Goal: Task Accomplishment & Management: Use online tool/utility

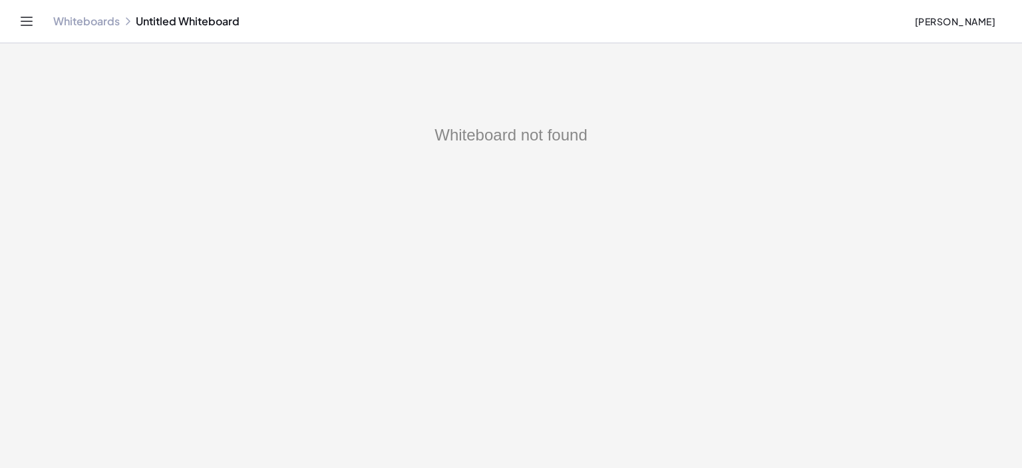
click at [67, 19] on link "Whiteboards" at bounding box center [86, 21] width 67 height 13
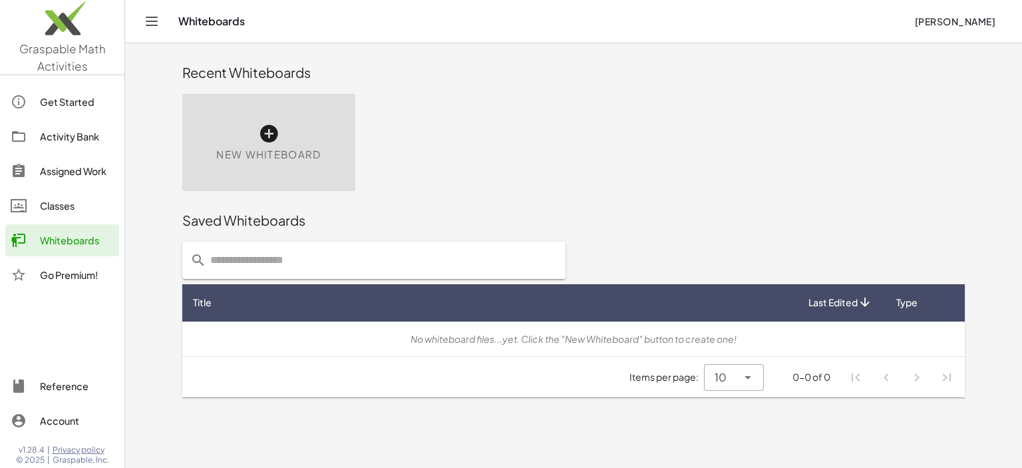
click at [271, 134] on icon at bounding box center [268, 133] width 21 height 21
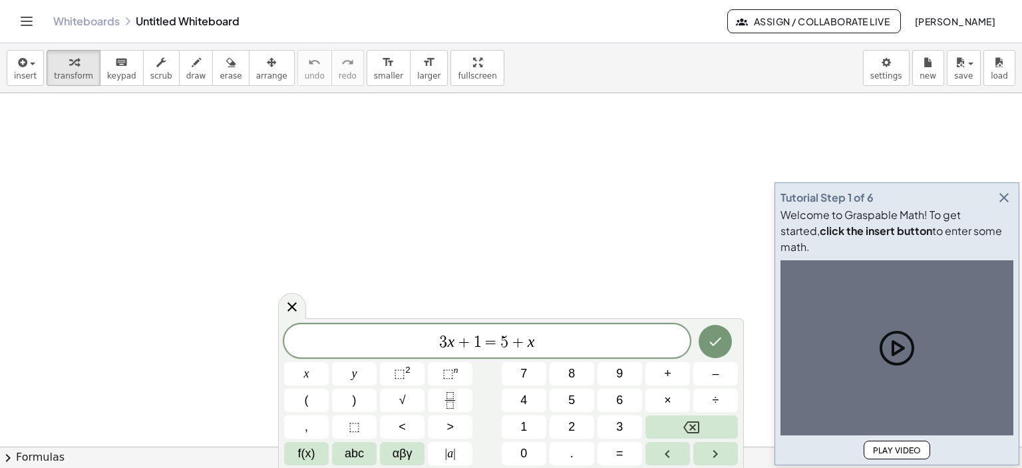
click at [271, 135] on div at bounding box center [511, 447] width 1022 height 708
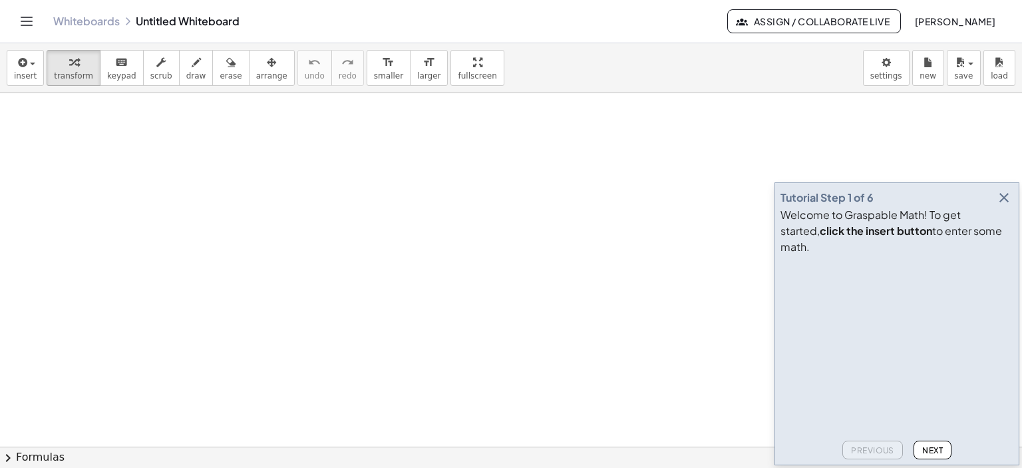
click at [1006, 206] on icon "button" at bounding box center [1004, 198] width 16 height 16
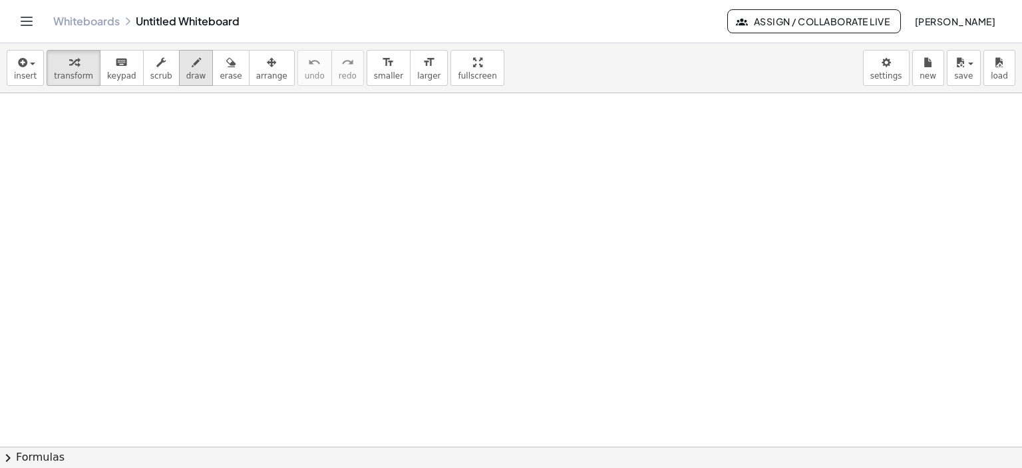
click at [192, 61] on icon "button" at bounding box center [196, 63] width 9 height 16
drag, startPoint x: 128, startPoint y: 124, endPoint x: 157, endPoint y: 144, distance: 35.4
click at [149, 150] on div at bounding box center [511, 447] width 1022 height 708
click at [170, 120] on div at bounding box center [511, 447] width 1022 height 708
drag, startPoint x: 184, startPoint y: 120, endPoint x: 170, endPoint y: 150, distance: 33.0
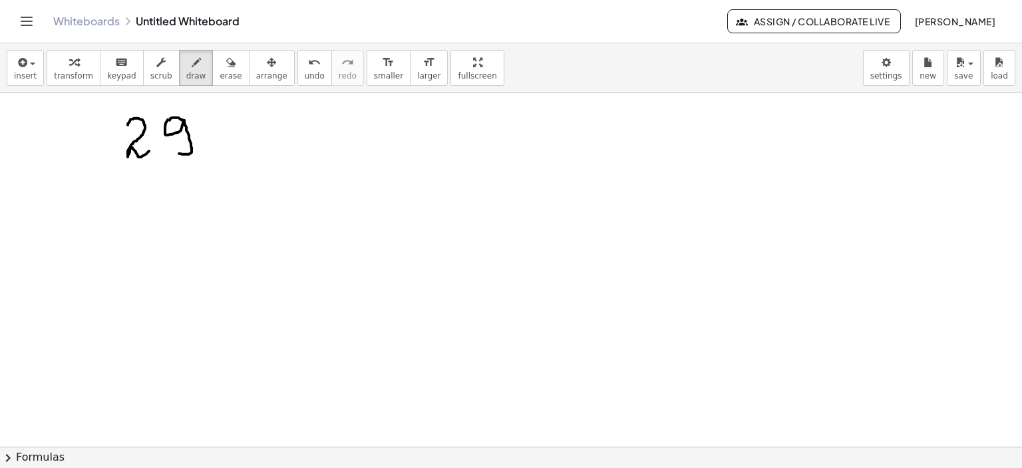
click at [170, 150] on div at bounding box center [511, 447] width 1022 height 708
drag, startPoint x: 214, startPoint y: 126, endPoint x: 232, endPoint y: 148, distance: 28.5
click at [232, 148] on div at bounding box center [511, 447] width 1022 height 708
drag, startPoint x: 232, startPoint y: 120, endPoint x: 215, endPoint y: 151, distance: 35.2
click at [215, 151] on div at bounding box center [511, 447] width 1022 height 708
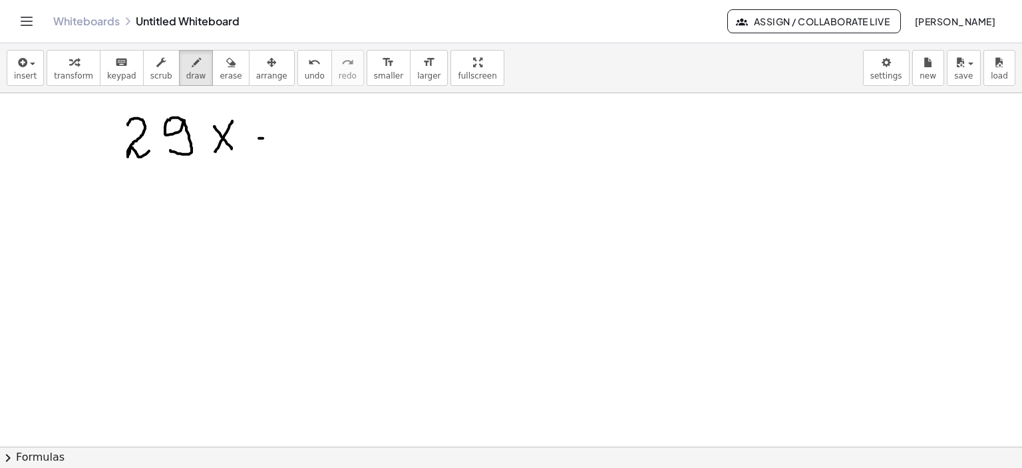
drag, startPoint x: 259, startPoint y: 138, endPoint x: 285, endPoint y: 136, distance: 26.0
click at [285, 136] on div at bounding box center [511, 447] width 1022 height 708
drag, startPoint x: 273, startPoint y: 140, endPoint x: 273, endPoint y: 148, distance: 7.3
click at [273, 148] on div at bounding box center [511, 447] width 1022 height 708
drag, startPoint x: 303, startPoint y: 127, endPoint x: 323, endPoint y: 140, distance: 24.0
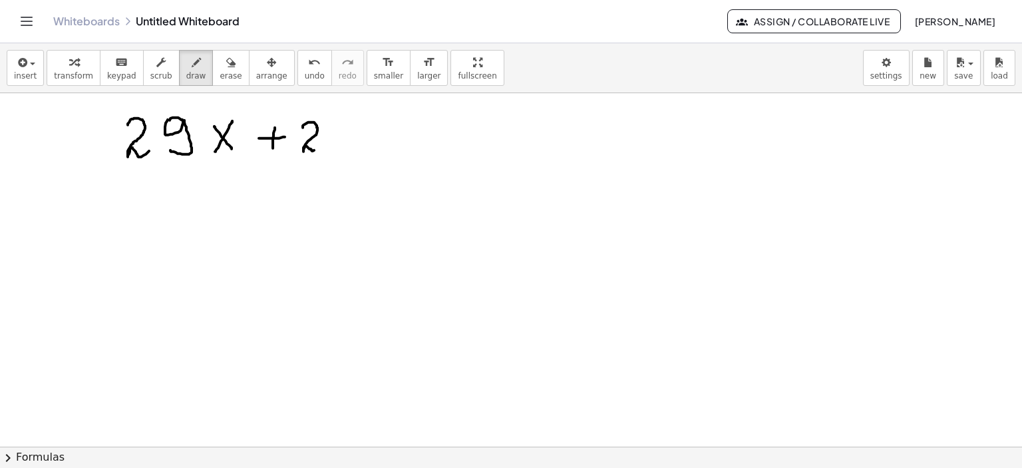
click at [319, 145] on div at bounding box center [511, 447] width 1022 height 708
drag, startPoint x: 346, startPoint y: 122, endPoint x: 336, endPoint y: 140, distance: 21.1
click at [333, 143] on div at bounding box center [511, 447] width 1022 height 708
drag, startPoint x: 345, startPoint y: 118, endPoint x: 370, endPoint y: 119, distance: 25.3
click at [365, 118] on div at bounding box center [511, 447] width 1022 height 708
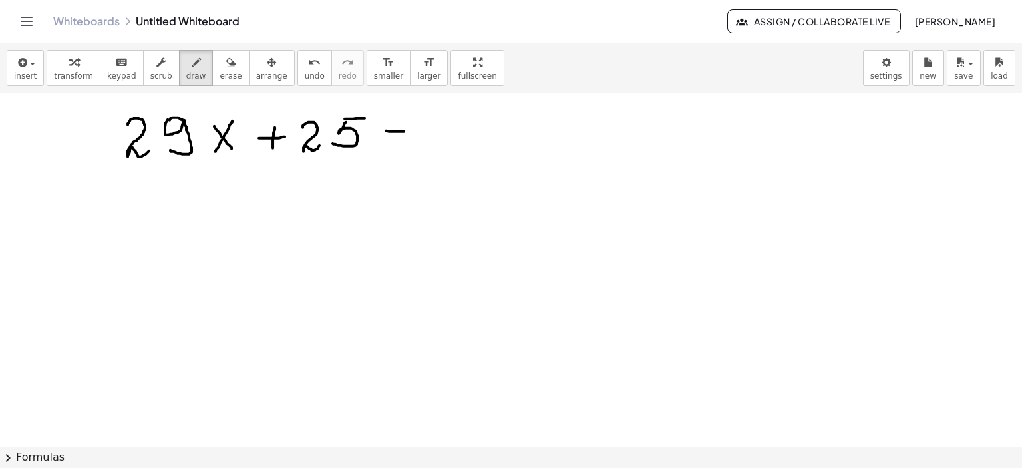
drag, startPoint x: 386, startPoint y: 130, endPoint x: 404, endPoint y: 131, distance: 18.0
click at [404, 131] on div at bounding box center [511, 447] width 1022 height 708
drag, startPoint x: 385, startPoint y: 142, endPoint x: 404, endPoint y: 143, distance: 20.0
click at [404, 143] on div at bounding box center [511, 447] width 1022 height 708
click at [430, 128] on div at bounding box center [511, 447] width 1022 height 708
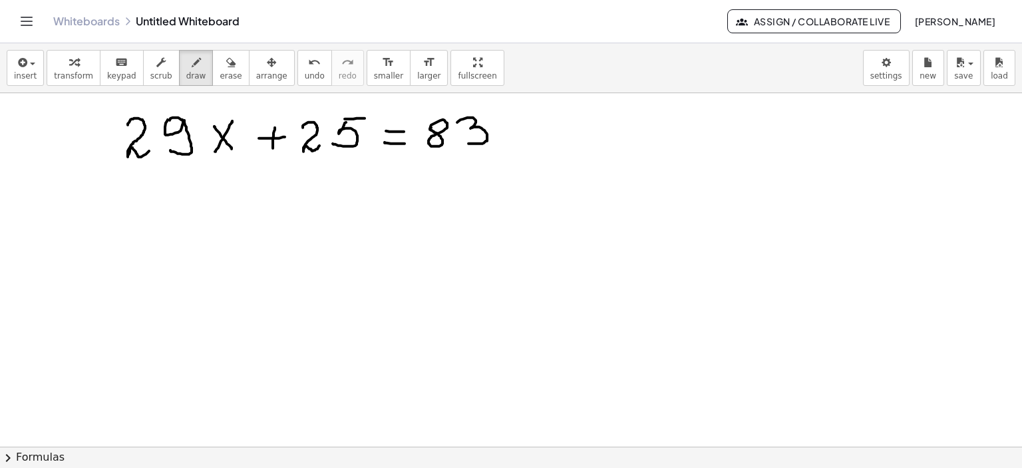
drag, startPoint x: 457, startPoint y: 122, endPoint x: 465, endPoint y: 142, distance: 22.1
click at [465, 142] on div at bounding box center [511, 447] width 1022 height 708
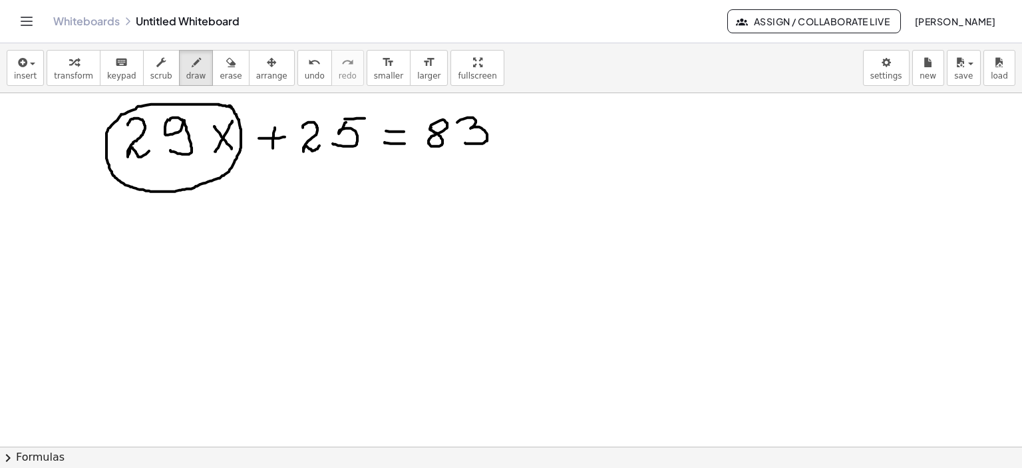
click at [229, 105] on div at bounding box center [511, 447] width 1022 height 708
drag, startPoint x: 160, startPoint y: 204, endPoint x: 189, endPoint y: 238, distance: 44.3
click at [188, 238] on div at bounding box center [511, 447] width 1022 height 708
drag, startPoint x: 186, startPoint y: 210, endPoint x: 162, endPoint y: 234, distance: 33.9
click at [159, 239] on div at bounding box center [511, 447] width 1022 height 708
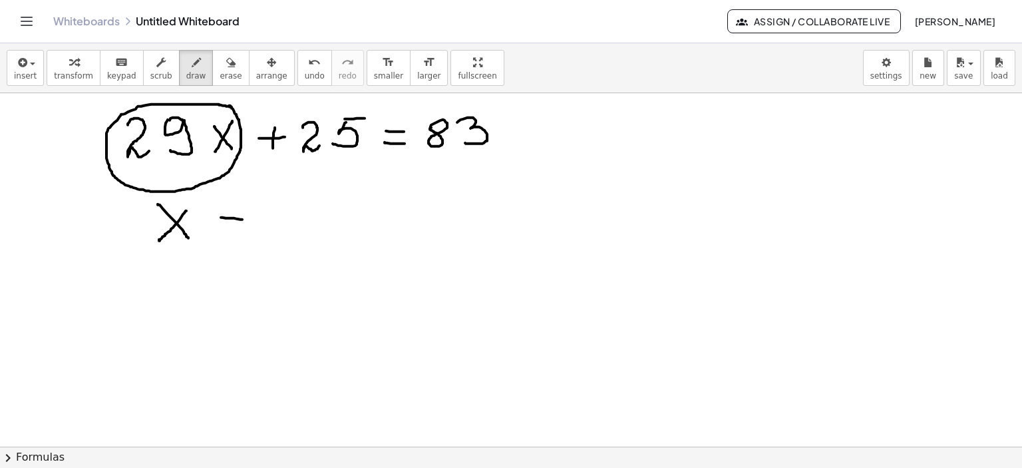
drag, startPoint x: 221, startPoint y: 217, endPoint x: 255, endPoint y: 222, distance: 34.9
click at [255, 222] on div at bounding box center [511, 447] width 1022 height 708
drag, startPoint x: 223, startPoint y: 230, endPoint x: 257, endPoint y: 234, distance: 34.8
click at [257, 234] on div at bounding box center [511, 447] width 1022 height 708
click at [287, 210] on div at bounding box center [511, 447] width 1022 height 708
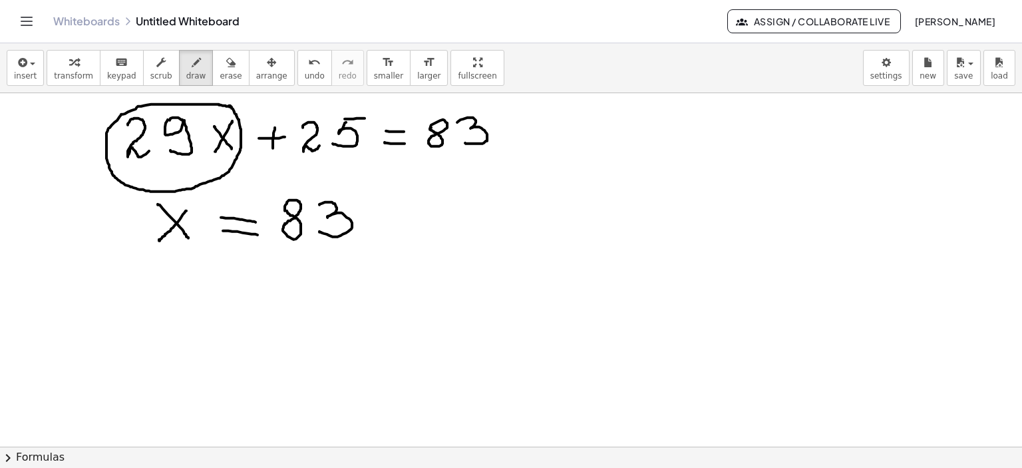
drag, startPoint x: 319, startPoint y: 204, endPoint x: 319, endPoint y: 231, distance: 26.6
click at [319, 231] on div at bounding box center [511, 447] width 1022 height 708
drag, startPoint x: 370, startPoint y: 220, endPoint x: 385, endPoint y: 221, distance: 15.3
click at [385, 221] on div at bounding box center [511, 447] width 1022 height 708
drag, startPoint x: 404, startPoint y: 208, endPoint x: 423, endPoint y: 224, distance: 25.0
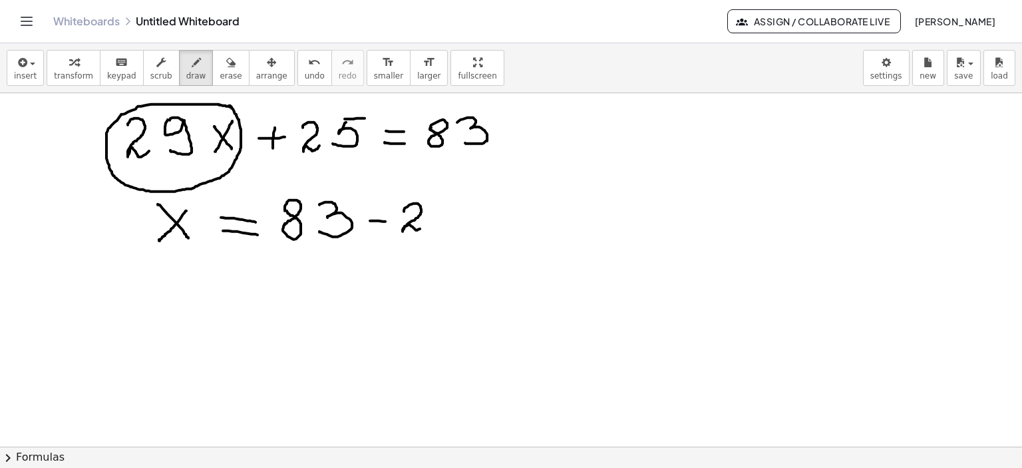
click at [422, 226] on div at bounding box center [511, 447] width 1022 height 708
drag, startPoint x: 438, startPoint y: 202, endPoint x: 431, endPoint y: 226, distance: 25.0
click at [431, 226] on div at bounding box center [511, 447] width 1022 height 708
drag, startPoint x: 440, startPoint y: 200, endPoint x: 464, endPoint y: 199, distance: 24.0
click at [464, 199] on div at bounding box center [511, 447] width 1022 height 708
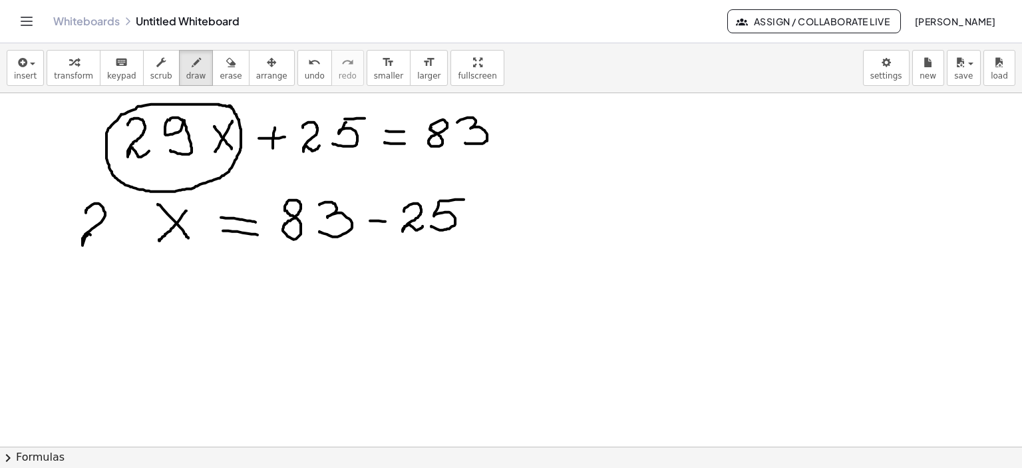
drag, startPoint x: 86, startPoint y: 212, endPoint x: 122, endPoint y: 231, distance: 41.1
click at [119, 236] on div at bounding box center [511, 447] width 1022 height 708
drag, startPoint x: 126, startPoint y: 212, endPoint x: 136, endPoint y: 220, distance: 12.4
click at [124, 218] on div at bounding box center [511, 447] width 1022 height 708
drag, startPoint x: 143, startPoint y: 222, endPoint x: 230, endPoint y: 180, distance: 97.0
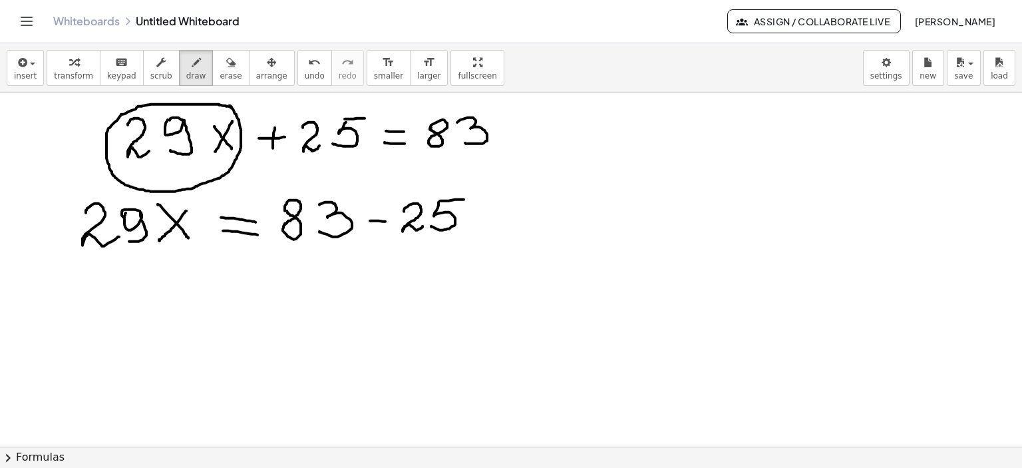
click at [130, 240] on div at bounding box center [511, 447] width 1022 height 708
click at [154, 224] on div at bounding box center [511, 447] width 1022 height 708
drag, startPoint x: 104, startPoint y: 281, endPoint x: 152, endPoint y: 283, distance: 48.6
click at [128, 298] on div at bounding box center [511, 447] width 1022 height 708
drag, startPoint x: 144, startPoint y: 276, endPoint x: 153, endPoint y: 281, distance: 10.7
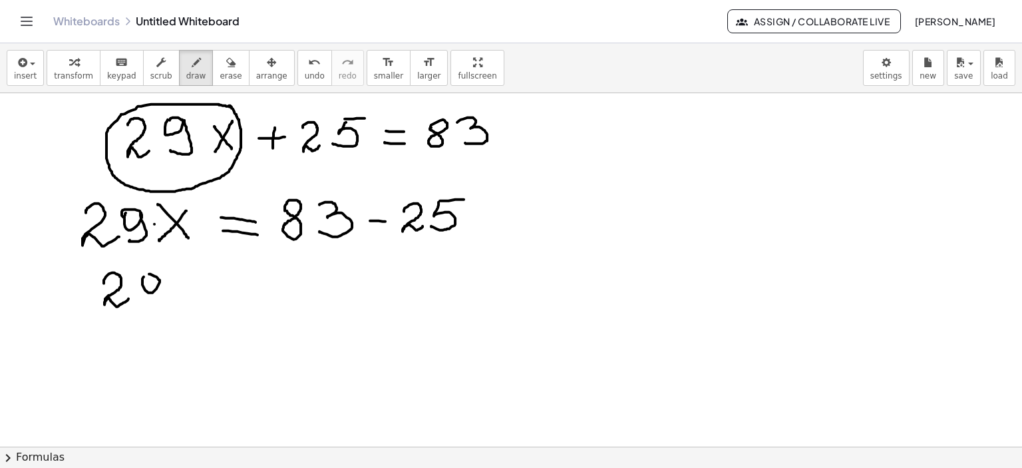
click at [146, 278] on div at bounding box center [511, 447] width 1022 height 708
drag, startPoint x: 160, startPoint y: 277, endPoint x: 148, endPoint y: 303, distance: 28.0
click at [148, 303] on div at bounding box center [511, 447] width 1022 height 708
drag, startPoint x: 200, startPoint y: 277, endPoint x: 184, endPoint y: 303, distance: 30.5
click at [184, 303] on div at bounding box center [511, 447] width 1022 height 708
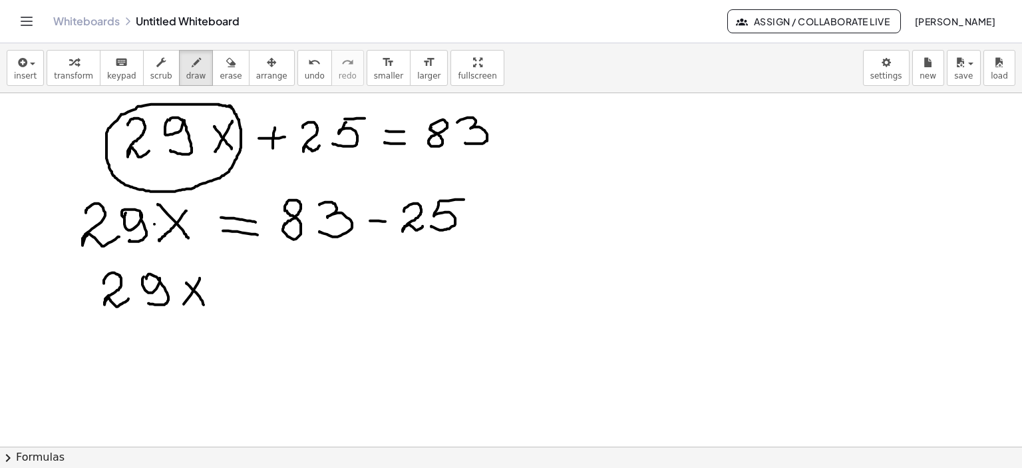
drag, startPoint x: 186, startPoint y: 282, endPoint x: 210, endPoint y: 297, distance: 27.9
click at [205, 303] on div at bounding box center [511, 447] width 1022 height 708
drag, startPoint x: 229, startPoint y: 281, endPoint x: 264, endPoint y: 284, distance: 35.4
click at [264, 284] on div at bounding box center [511, 447] width 1022 height 708
drag, startPoint x: 232, startPoint y: 294, endPoint x: 261, endPoint y: 295, distance: 29.3
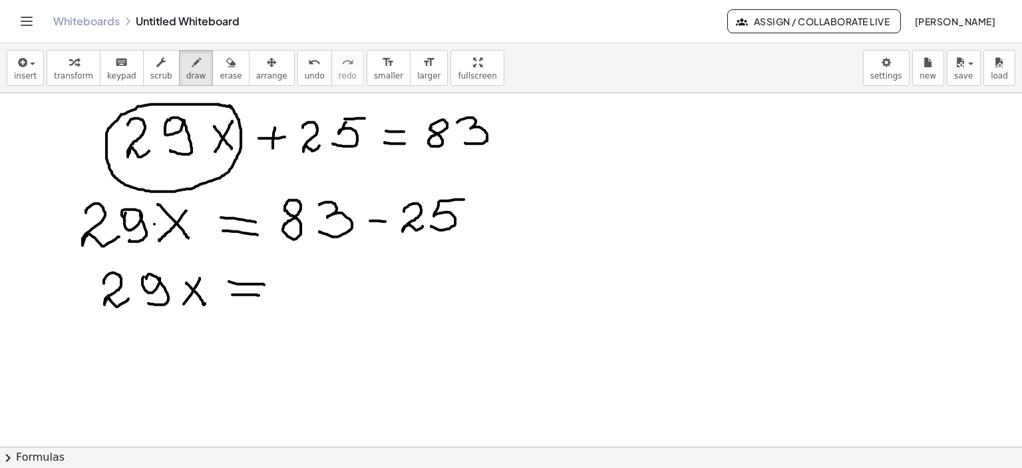
click at [260, 295] on div at bounding box center [511, 447] width 1022 height 708
drag, startPoint x: 311, startPoint y: 269, endPoint x: 302, endPoint y: 293, distance: 26.1
click at [302, 293] on div at bounding box center [511, 447] width 1022 height 708
drag, startPoint x: 309, startPoint y: 270, endPoint x: 361, endPoint y: 279, distance: 53.3
click at [335, 268] on div at bounding box center [511, 447] width 1022 height 708
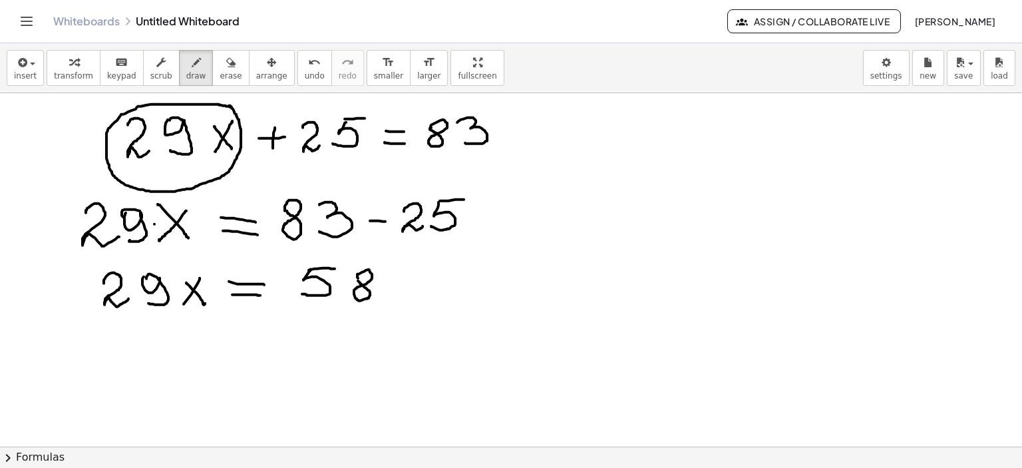
drag, startPoint x: 358, startPoint y: 277, endPoint x: 376, endPoint y: 306, distance: 33.8
click at [357, 279] on div at bounding box center [511, 447] width 1022 height 708
click at [178, 291] on div at bounding box center [511, 447] width 1022 height 708
drag, startPoint x: 649, startPoint y: 212, endPoint x: 673, endPoint y: 236, distance: 34.3
click at [673, 237] on div at bounding box center [511, 447] width 1022 height 708
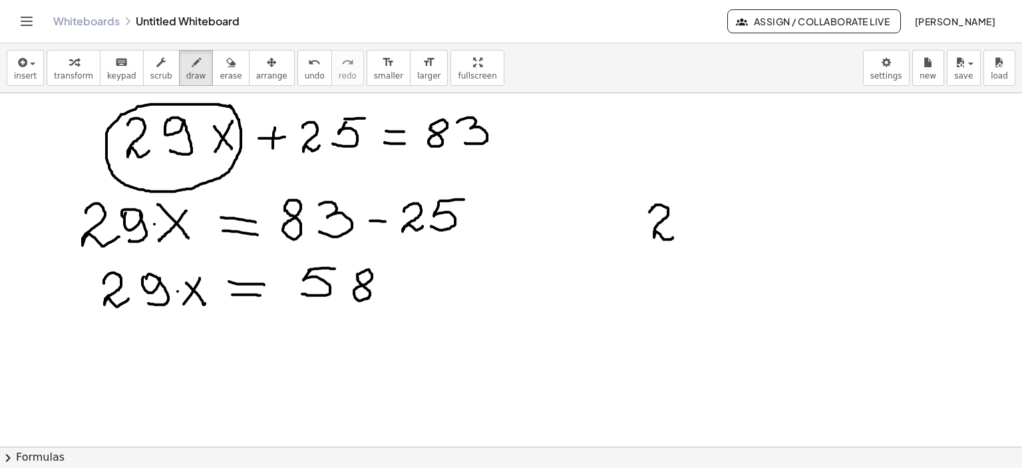
click at [684, 222] on div at bounding box center [511, 447] width 1022 height 708
drag, startPoint x: 703, startPoint y: 211, endPoint x: 722, endPoint y: 236, distance: 32.2
click at [722, 239] on div at bounding box center [511, 447] width 1022 height 708
drag, startPoint x: 720, startPoint y: 209, endPoint x: 697, endPoint y: 239, distance: 37.9
click at [697, 239] on div at bounding box center [511, 447] width 1022 height 708
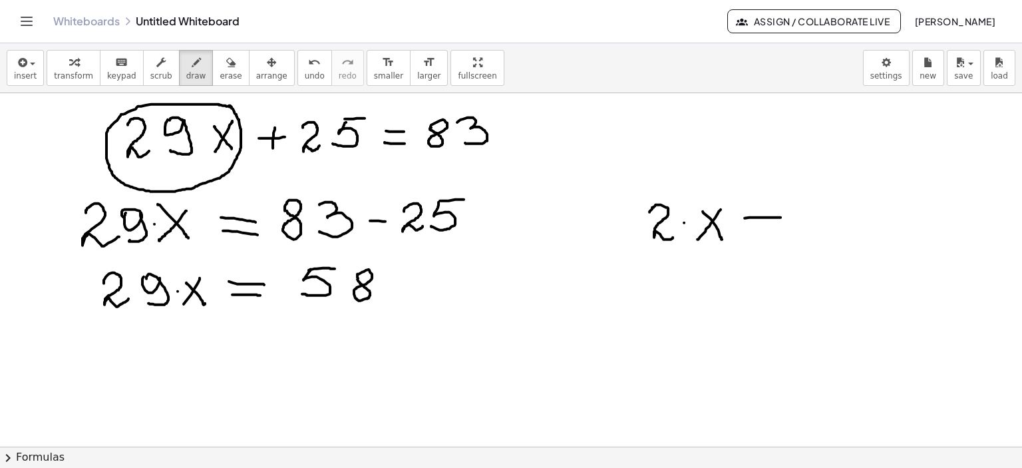
drag, startPoint x: 744, startPoint y: 218, endPoint x: 780, endPoint y: 217, distance: 35.9
click at [780, 217] on div at bounding box center [511, 447] width 1022 height 708
drag, startPoint x: 748, startPoint y: 232, endPoint x: 780, endPoint y: 232, distance: 31.9
click at [780, 232] on div at bounding box center [511, 447] width 1022 height 708
drag, startPoint x: 827, startPoint y: 204, endPoint x: 801, endPoint y: 234, distance: 39.1
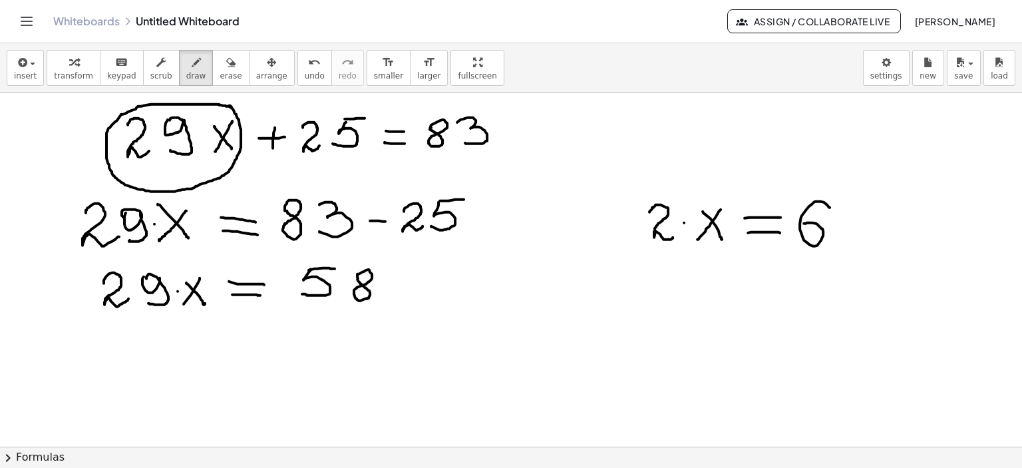
click at [799, 229] on div at bounding box center [511, 447] width 1022 height 708
drag, startPoint x: 697, startPoint y: 255, endPoint x: 729, endPoint y: 253, distance: 32.6
click at [720, 255] on div at bounding box center [511, 447] width 1022 height 708
drag, startPoint x: 155, startPoint y: 334, endPoint x: 184, endPoint y: 361, distance: 39.1
click at [184, 361] on div at bounding box center [511, 447] width 1022 height 708
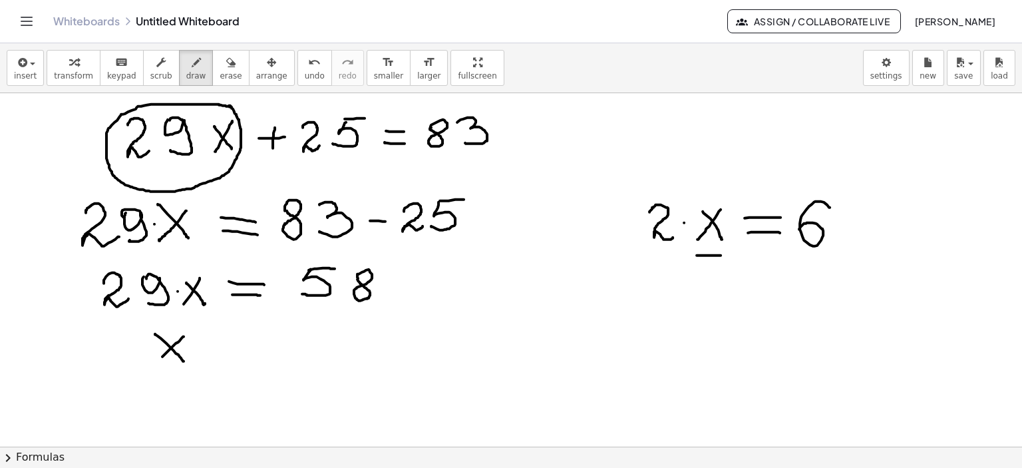
drag, startPoint x: 184, startPoint y: 336, endPoint x: 159, endPoint y: 360, distance: 34.3
click at [159, 360] on div at bounding box center [511, 447] width 1022 height 708
drag, startPoint x: 206, startPoint y: 342, endPoint x: 234, endPoint y: 342, distance: 27.9
click at [234, 342] on div at bounding box center [511, 447] width 1022 height 708
drag, startPoint x: 209, startPoint y: 353, endPoint x: 234, endPoint y: 353, distance: 25.3
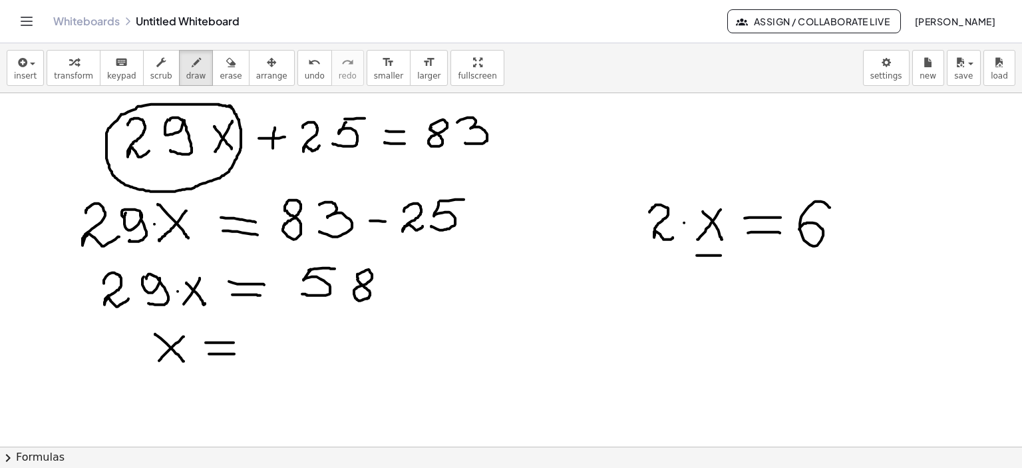
click at [234, 353] on div at bounding box center [511, 447] width 1022 height 708
drag, startPoint x: 274, startPoint y: 330, endPoint x: 267, endPoint y: 353, distance: 23.8
click at [267, 353] on div at bounding box center [511, 447] width 1022 height 708
drag, startPoint x: 271, startPoint y: 329, endPoint x: 310, endPoint y: 330, distance: 38.6
click at [296, 327] on div at bounding box center [511, 447] width 1022 height 708
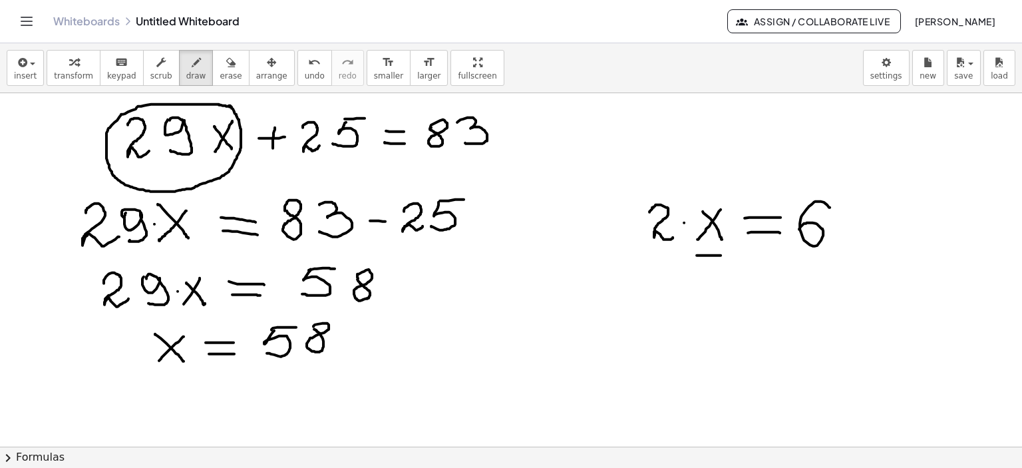
drag, startPoint x: 313, startPoint y: 326, endPoint x: 326, endPoint y: 327, distance: 12.7
click at [313, 327] on div at bounding box center [511, 447] width 1022 height 708
drag, startPoint x: 339, startPoint y: 329, endPoint x: 341, endPoint y: 343, distance: 13.4
click at [340, 331] on div at bounding box center [511, 447] width 1022 height 708
click at [341, 343] on div at bounding box center [511, 447] width 1022 height 708
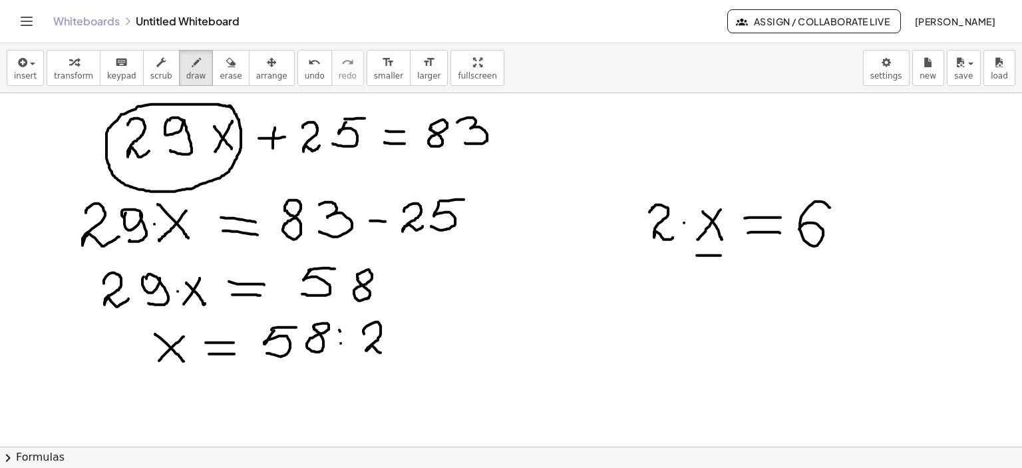
drag, startPoint x: 364, startPoint y: 333, endPoint x: 421, endPoint y: 331, distance: 57.2
click at [388, 347] on div at bounding box center [511, 447] width 1022 height 708
drag, startPoint x: 404, startPoint y: 322, endPoint x: 408, endPoint y: 329, distance: 8.0
click at [406, 327] on div at bounding box center [511, 447] width 1022 height 708
drag, startPoint x: 420, startPoint y: 329, endPoint x: 409, endPoint y: 349, distance: 22.6
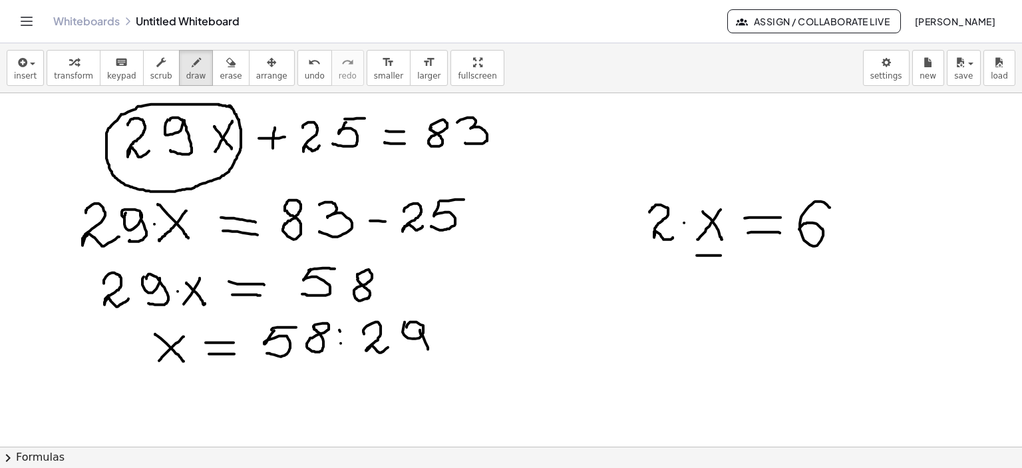
click at [409, 349] on div at bounding box center [511, 447] width 1022 height 708
drag, startPoint x: 171, startPoint y: 388, endPoint x: 194, endPoint y: 410, distance: 32.0
click at [194, 410] on div at bounding box center [511, 447] width 1022 height 708
drag, startPoint x: 194, startPoint y: 390, endPoint x: 170, endPoint y: 409, distance: 30.8
click at [170, 409] on div at bounding box center [511, 447] width 1022 height 708
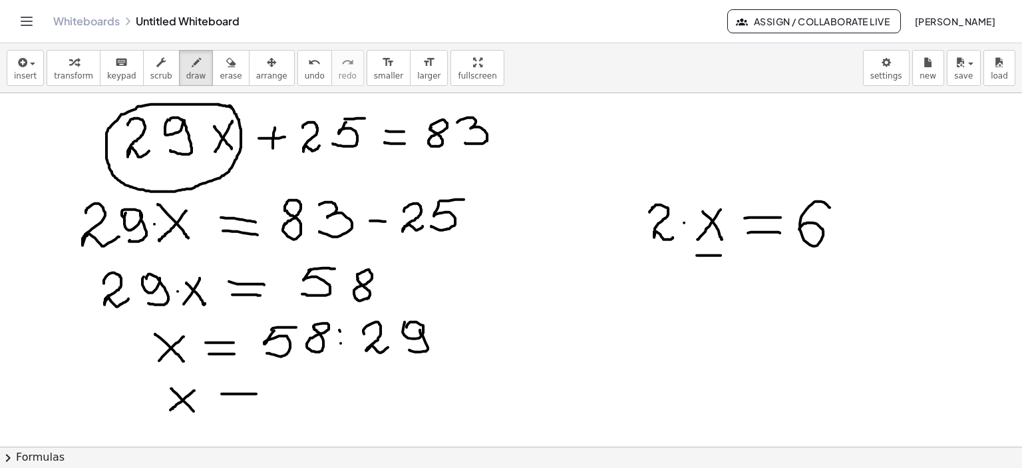
drag, startPoint x: 223, startPoint y: 393, endPoint x: 259, endPoint y: 393, distance: 36.6
click at [259, 393] on div at bounding box center [511, 447] width 1022 height 708
drag, startPoint x: 229, startPoint y: 403, endPoint x: 271, endPoint y: 396, distance: 43.2
click at [258, 403] on div at bounding box center [511, 447] width 1022 height 708
drag, startPoint x: 276, startPoint y: 390, endPoint x: 302, endPoint y: 399, distance: 27.3
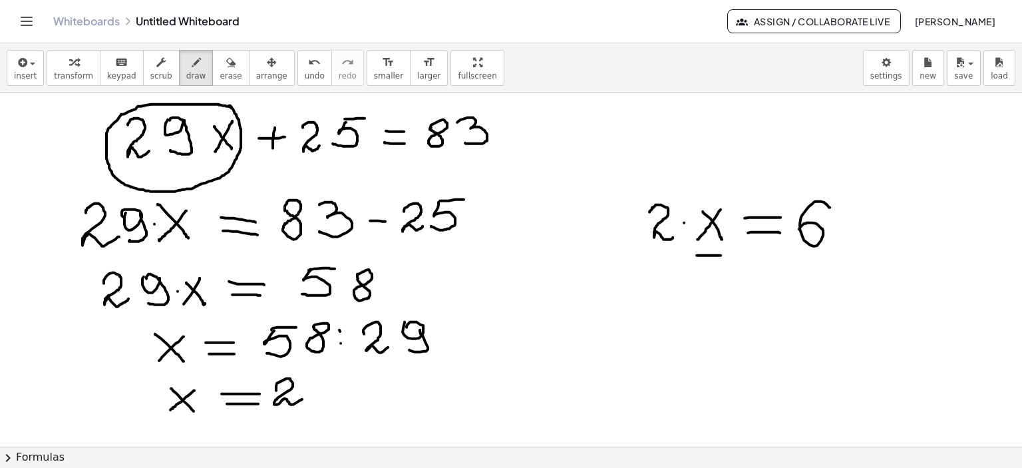
click at [302, 399] on div at bounding box center [511, 447] width 1022 height 708
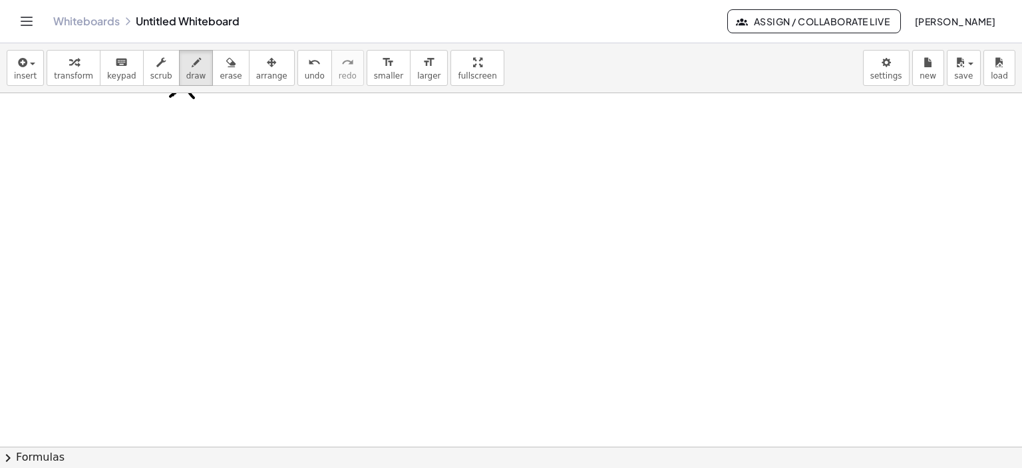
scroll to position [354, 0]
drag, startPoint x: 211, startPoint y: 114, endPoint x: 199, endPoint y: 135, distance: 24.4
click at [199, 135] on div at bounding box center [511, 270] width 1022 height 1062
drag, startPoint x: 210, startPoint y: 115, endPoint x: 233, endPoint y: 115, distance: 22.6
click at [231, 115] on div at bounding box center [511, 270] width 1022 height 1062
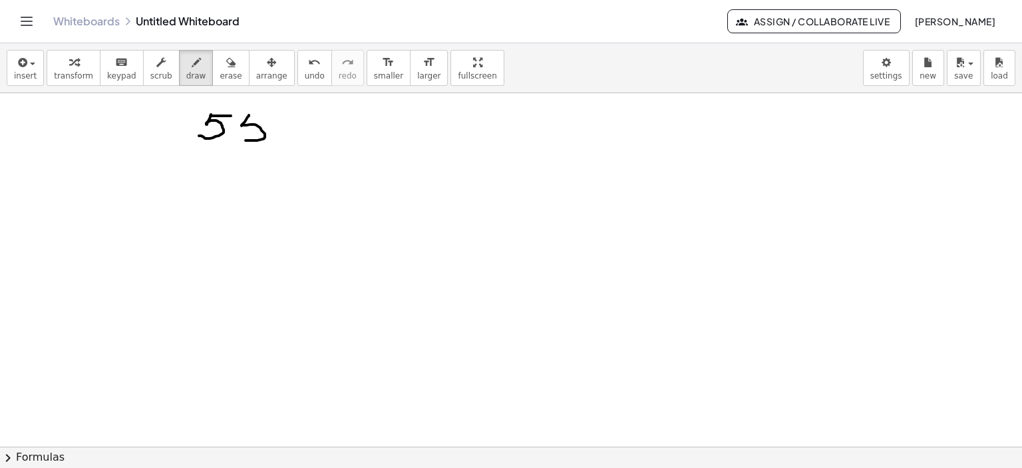
drag, startPoint x: 249, startPoint y: 114, endPoint x: 246, endPoint y: 132, distance: 18.2
click at [240, 137] on div at bounding box center [511, 270] width 1022 height 1062
drag, startPoint x: 249, startPoint y: 110, endPoint x: 267, endPoint y: 112, distance: 18.7
click at [267, 112] on div at bounding box center [511, 270] width 1022 height 1062
click at [305, 120] on div at bounding box center [511, 270] width 1022 height 1062
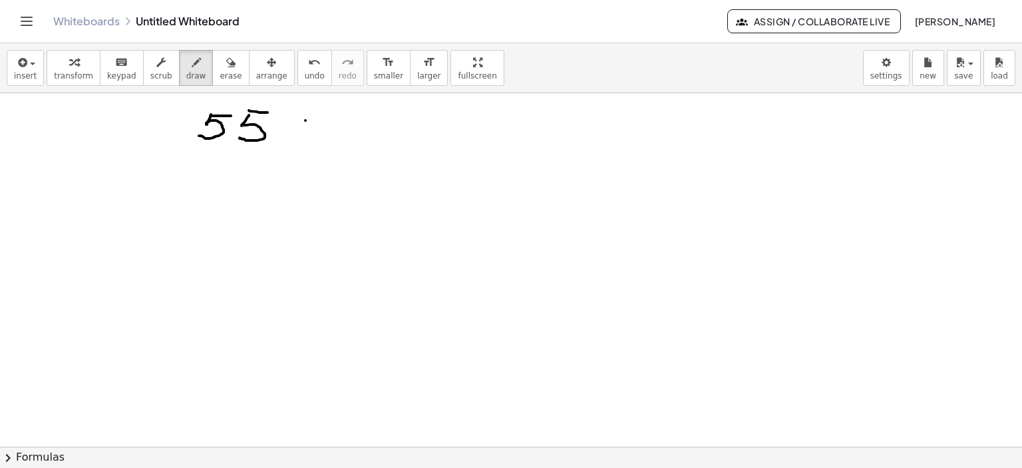
click at [303, 129] on div at bounding box center [511, 270] width 1022 height 1062
drag, startPoint x: 319, startPoint y: 120, endPoint x: 353, endPoint y: 139, distance: 38.7
click at [357, 147] on div at bounding box center [511, 270] width 1022 height 1062
drag, startPoint x: 333, startPoint y: 130, endPoint x: 365, endPoint y: 132, distance: 32.0
click at [365, 132] on div at bounding box center [511, 270] width 1022 height 1062
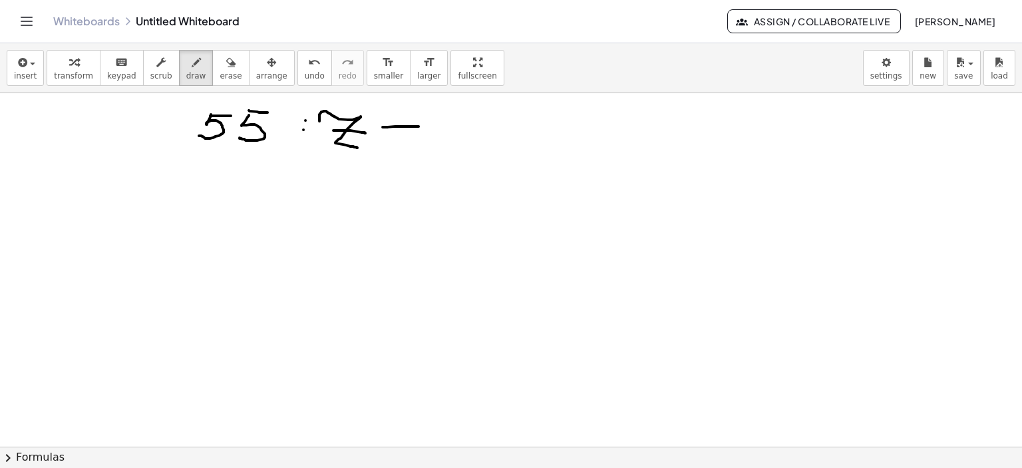
drag, startPoint x: 383, startPoint y: 126, endPoint x: 418, endPoint y: 126, distance: 35.9
click at [418, 126] on div at bounding box center [511, 270] width 1022 height 1062
drag, startPoint x: 391, startPoint y: 138, endPoint x: 426, endPoint y: 136, distance: 34.6
click at [426, 136] on div at bounding box center [511, 270] width 1022 height 1062
drag, startPoint x: 448, startPoint y: 137, endPoint x: 457, endPoint y: 147, distance: 13.2
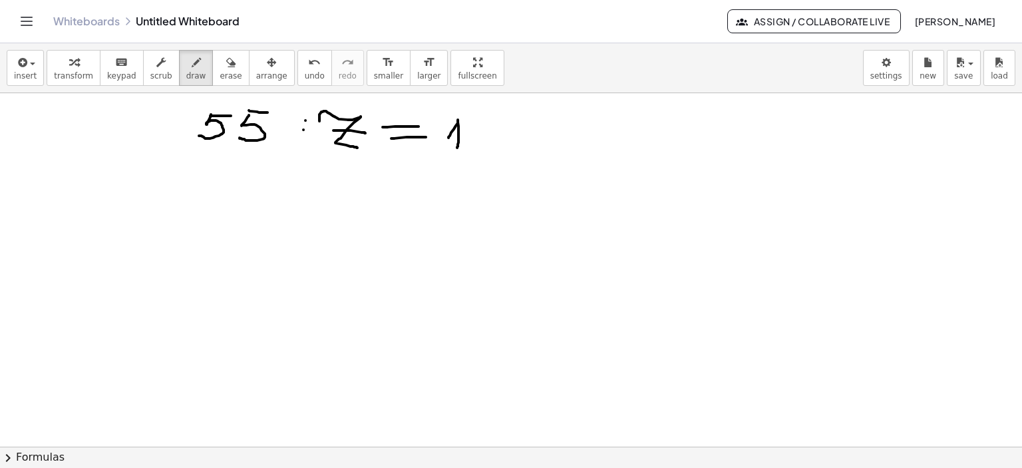
click at [457, 147] on div at bounding box center [511, 270] width 1022 height 1062
drag, startPoint x: 470, startPoint y: 134, endPoint x: 474, endPoint y: 146, distance: 12.8
click at [474, 146] on div at bounding box center [511, 270] width 1022 height 1062
drag, startPoint x: 230, startPoint y: 185, endPoint x: 243, endPoint y: 192, distance: 15.8
click at [251, 200] on div at bounding box center [511, 270] width 1022 height 1062
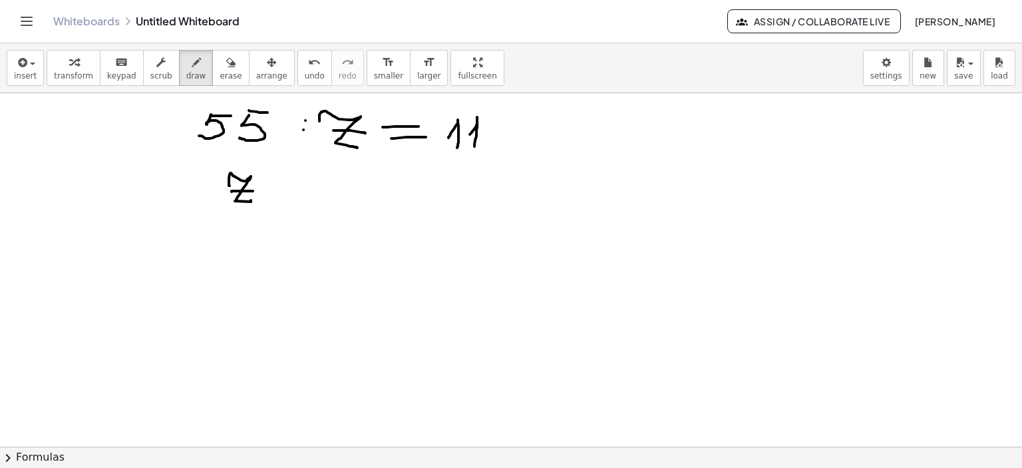
drag, startPoint x: 232, startPoint y: 190, endPoint x: 254, endPoint y: 190, distance: 22.6
click at [253, 190] on div at bounding box center [511, 270] width 1022 height 1062
drag, startPoint x: 276, startPoint y: 184, endPoint x: 304, endPoint y: 184, distance: 27.9
click at [304, 184] on div at bounding box center [511, 270] width 1022 height 1062
drag, startPoint x: 277, startPoint y: 196, endPoint x: 297, endPoint y: 197, distance: 20.7
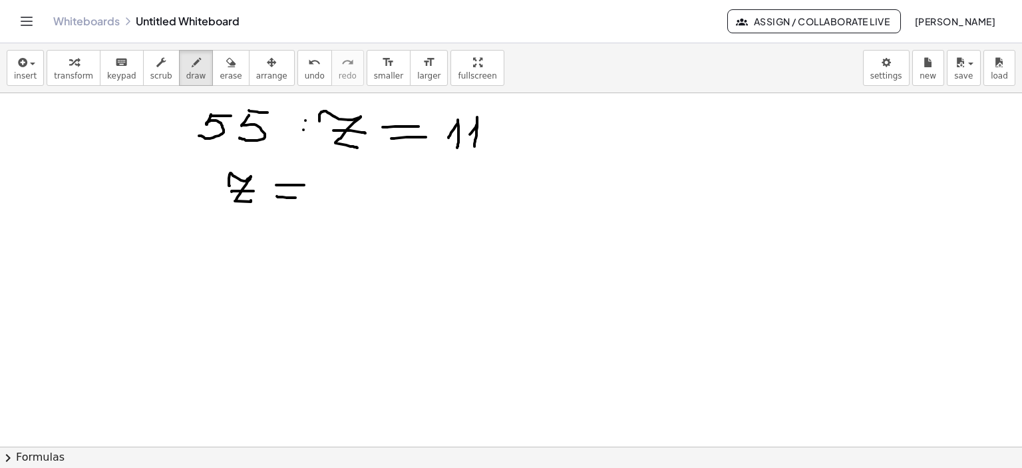
click at [297, 197] on div at bounding box center [511, 270] width 1022 height 1062
drag, startPoint x: 319, startPoint y: 159, endPoint x: 359, endPoint y: 159, distance: 39.9
click at [359, 159] on div at bounding box center [511, 270] width 1022 height 1062
drag, startPoint x: 327, startPoint y: 177, endPoint x: 323, endPoint y: 195, distance: 18.3
click at [323, 195] on div at bounding box center [511, 270] width 1022 height 1062
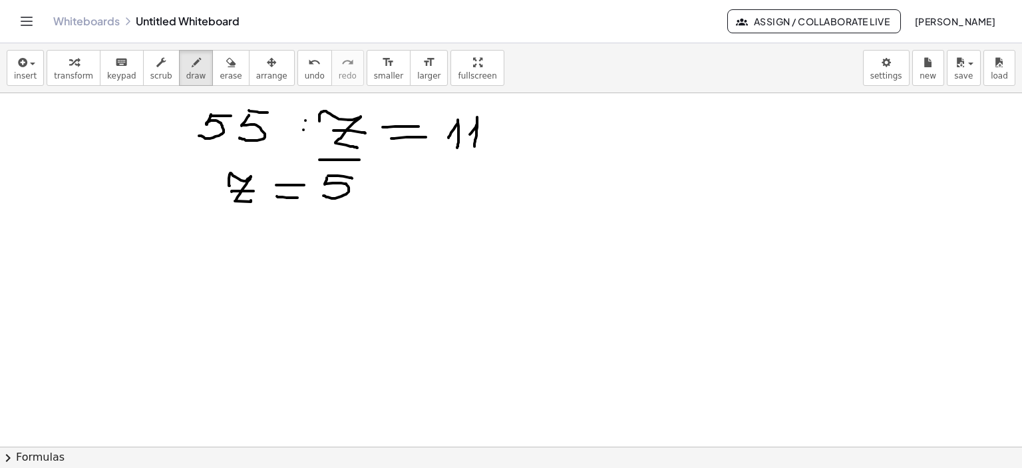
drag, startPoint x: 328, startPoint y: 175, endPoint x: 352, endPoint y: 178, distance: 24.1
click at [352, 178] on div at bounding box center [511, 270] width 1022 height 1062
drag, startPoint x: 372, startPoint y: 173, endPoint x: 365, endPoint y: 192, distance: 19.8
click at [361, 196] on div at bounding box center [511, 270] width 1022 height 1062
drag, startPoint x: 374, startPoint y: 174, endPoint x: 393, endPoint y: 176, distance: 18.7
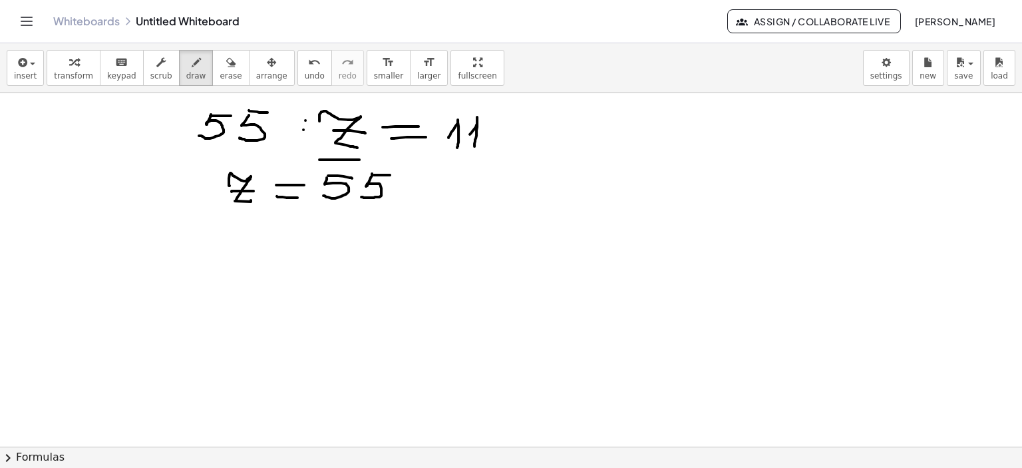
click at [391, 174] on div at bounding box center [511, 270] width 1022 height 1062
click at [414, 179] on div at bounding box center [511, 270] width 1022 height 1062
click at [420, 188] on div at bounding box center [511, 270] width 1022 height 1062
drag, startPoint x: 434, startPoint y: 190, endPoint x: 444, endPoint y: 199, distance: 13.2
click at [444, 200] on div at bounding box center [511, 270] width 1022 height 1062
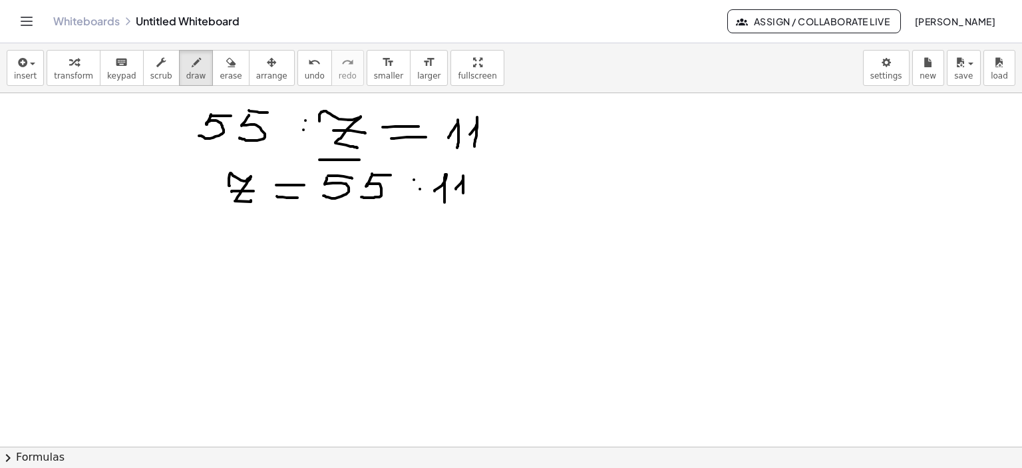
drag, startPoint x: 456, startPoint y: 188, endPoint x: 463, endPoint y: 199, distance: 12.9
click at [463, 199] on div at bounding box center [511, 270] width 1022 height 1062
click at [238, 235] on div at bounding box center [511, 270] width 1022 height 1062
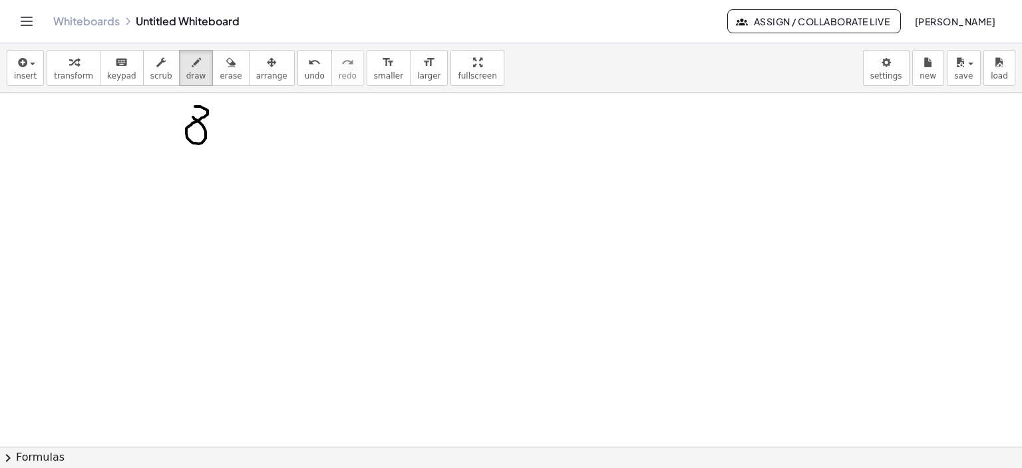
click at [192, 109] on div at bounding box center [511, 71] width 1022 height 1062
drag, startPoint x: 224, startPoint y: 110, endPoint x: 234, endPoint y: 124, distance: 18.1
click at [231, 127] on div at bounding box center [511, 71] width 1022 height 1062
drag, startPoint x: 236, startPoint y: 120, endPoint x: 232, endPoint y: 138, distance: 18.4
click at [232, 138] on div at bounding box center [511, 71] width 1022 height 1062
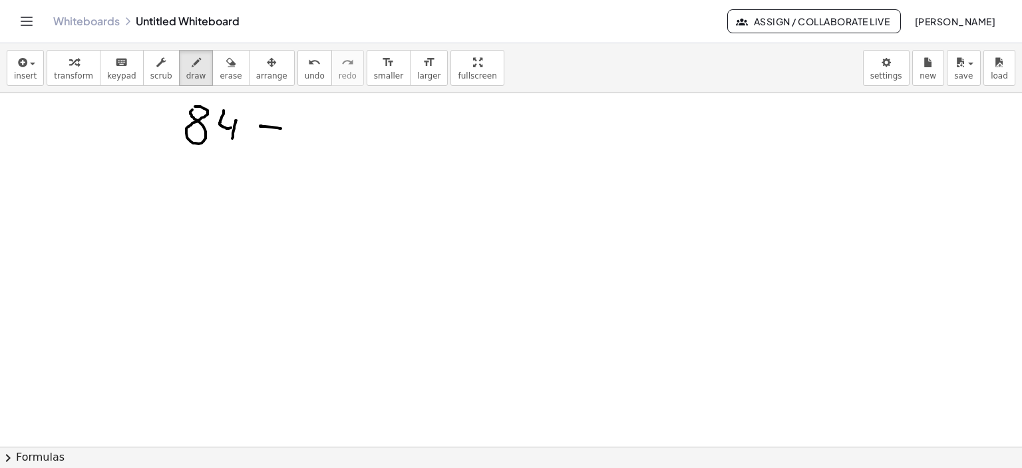
drag, startPoint x: 260, startPoint y: 125, endPoint x: 282, endPoint y: 128, distance: 22.1
click at [281, 128] on div at bounding box center [511, 71] width 1022 height 1062
drag, startPoint x: 298, startPoint y: 132, endPoint x: 317, endPoint y: 119, distance: 22.5
click at [304, 139] on div at bounding box center [511, 71] width 1022 height 1062
drag, startPoint x: 316, startPoint y: 117, endPoint x: 322, endPoint y: 134, distance: 18.3
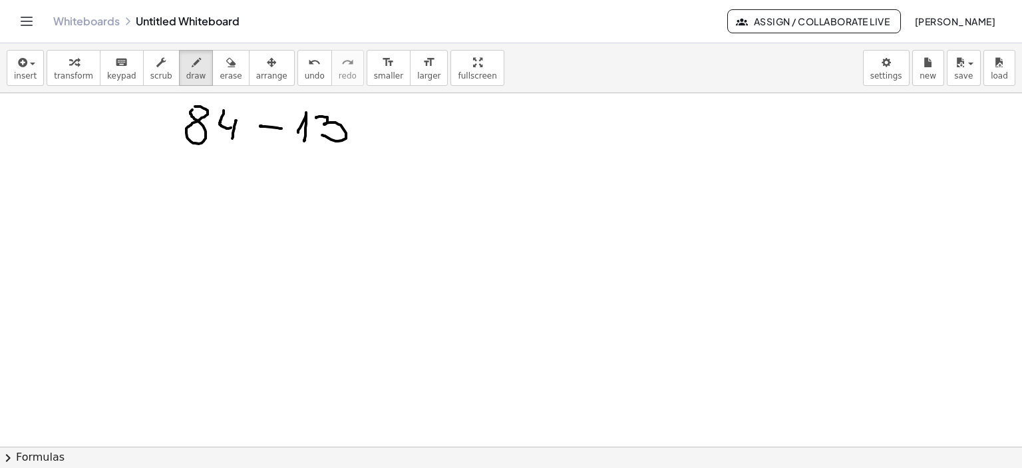
click at [322, 134] on div at bounding box center [511, 71] width 1022 height 1062
drag, startPoint x: 353, startPoint y: 118, endPoint x: 372, endPoint y: 140, distance: 28.7
click at [372, 140] on div at bounding box center [511, 71] width 1022 height 1062
drag, startPoint x: 371, startPoint y: 120, endPoint x: 351, endPoint y: 143, distance: 30.2
click at [351, 143] on div at bounding box center [511, 71] width 1022 height 1062
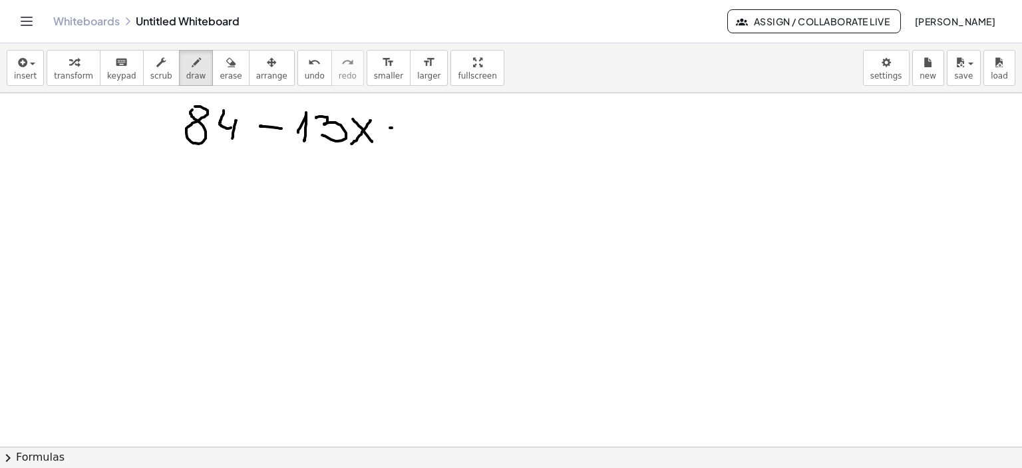
drag, startPoint x: 390, startPoint y: 127, endPoint x: 421, endPoint y: 127, distance: 31.3
click at [421, 127] on div at bounding box center [511, 71] width 1022 height 1062
drag, startPoint x: 391, startPoint y: 139, endPoint x: 429, endPoint y: 139, distance: 38.6
click at [429, 139] on div at bounding box center [511, 71] width 1022 height 1062
drag, startPoint x: 444, startPoint y: 135, endPoint x: 453, endPoint y: 144, distance: 12.2
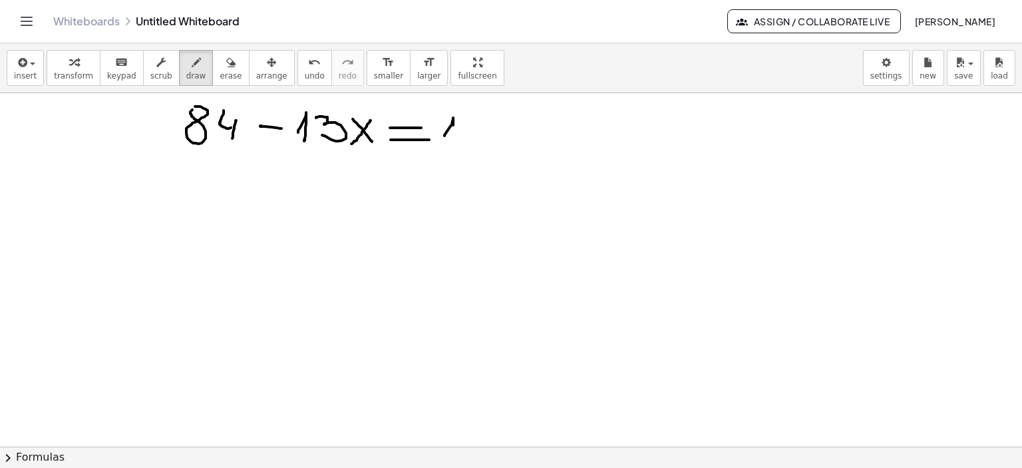
click at [452, 147] on div at bounding box center [511, 71] width 1022 height 1062
drag, startPoint x: 469, startPoint y: 122, endPoint x: 485, endPoint y: 124, distance: 16.1
click at [472, 124] on div at bounding box center [511, 71] width 1022 height 1062
drag, startPoint x: 486, startPoint y: 120, endPoint x: 481, endPoint y: 144, distance: 25.1
click at [478, 144] on div at bounding box center [511, 71] width 1022 height 1062
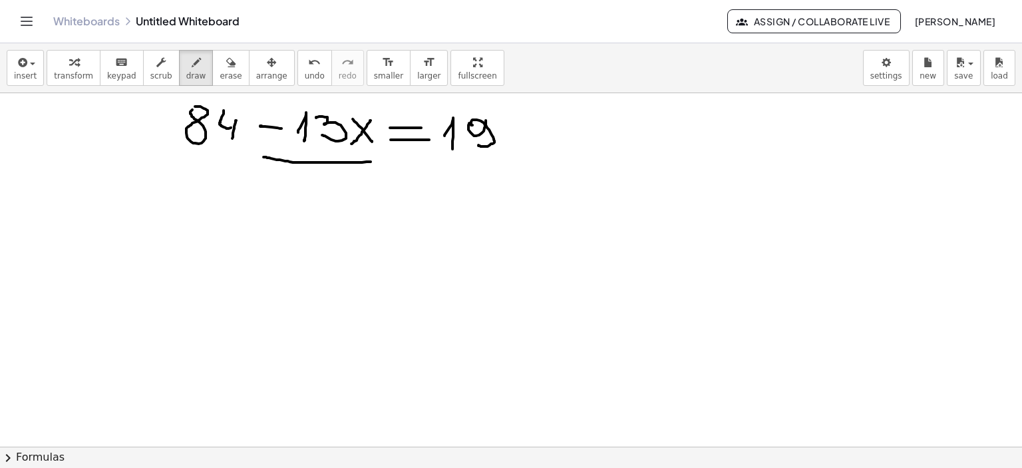
drag, startPoint x: 263, startPoint y: 156, endPoint x: 370, endPoint y: 162, distance: 106.6
click at [377, 160] on div at bounding box center [511, 71] width 1022 height 1062
drag, startPoint x: 158, startPoint y: 215, endPoint x: 189, endPoint y: 215, distance: 30.6
click at [174, 215] on div at bounding box center [511, 71] width 1022 height 1062
drag, startPoint x: 187, startPoint y: 214, endPoint x: 194, endPoint y: 224, distance: 11.8
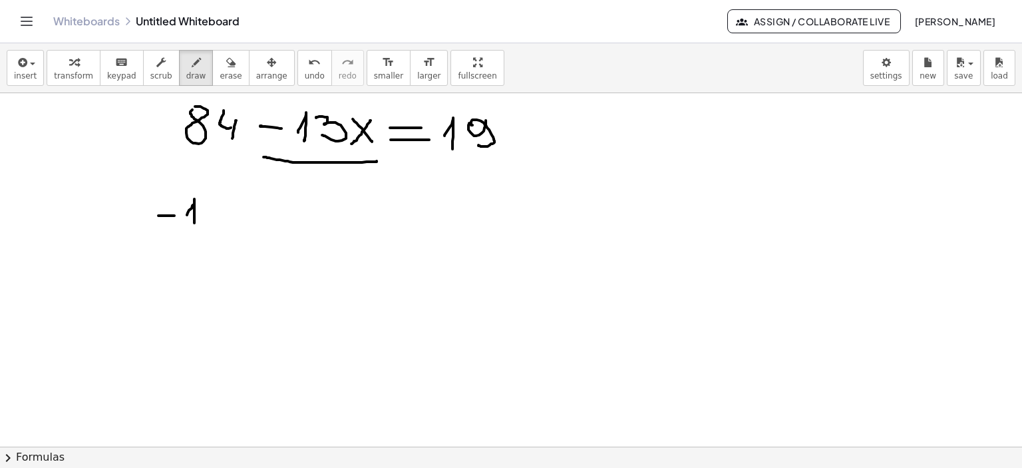
click at [194, 224] on div at bounding box center [511, 71] width 1022 height 1062
drag, startPoint x: 206, startPoint y: 202, endPoint x: 211, endPoint y: 220, distance: 18.1
click at [211, 220] on div at bounding box center [511, 71] width 1022 height 1062
drag, startPoint x: 241, startPoint y: 202, endPoint x: 265, endPoint y: 218, distance: 28.8
click at [265, 219] on div at bounding box center [511, 71] width 1022 height 1062
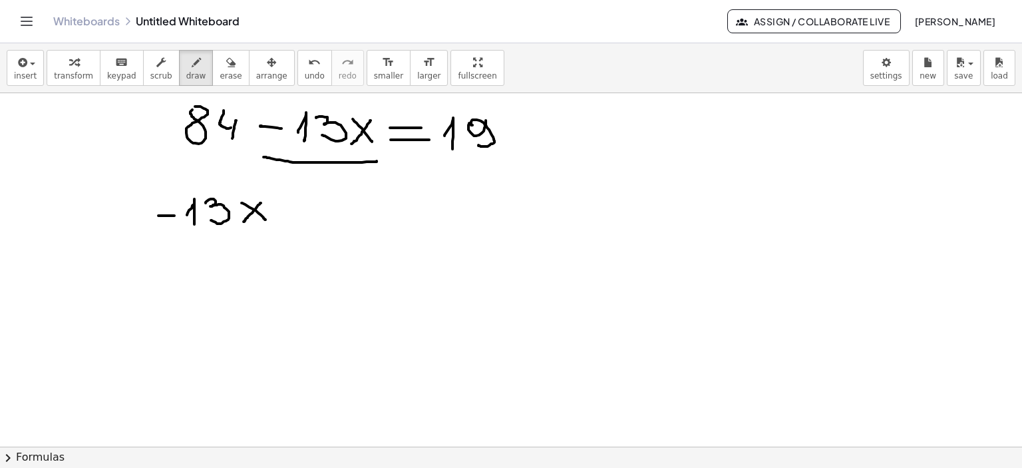
drag, startPoint x: 261, startPoint y: 202, endPoint x: 243, endPoint y: 221, distance: 25.4
click at [243, 221] on div at bounding box center [511, 71] width 1022 height 1062
drag, startPoint x: 290, startPoint y: 205, endPoint x: 315, endPoint y: 205, distance: 25.3
click at [315, 205] on div at bounding box center [511, 71] width 1022 height 1062
drag, startPoint x: 289, startPoint y: 216, endPoint x: 315, endPoint y: 217, distance: 25.3
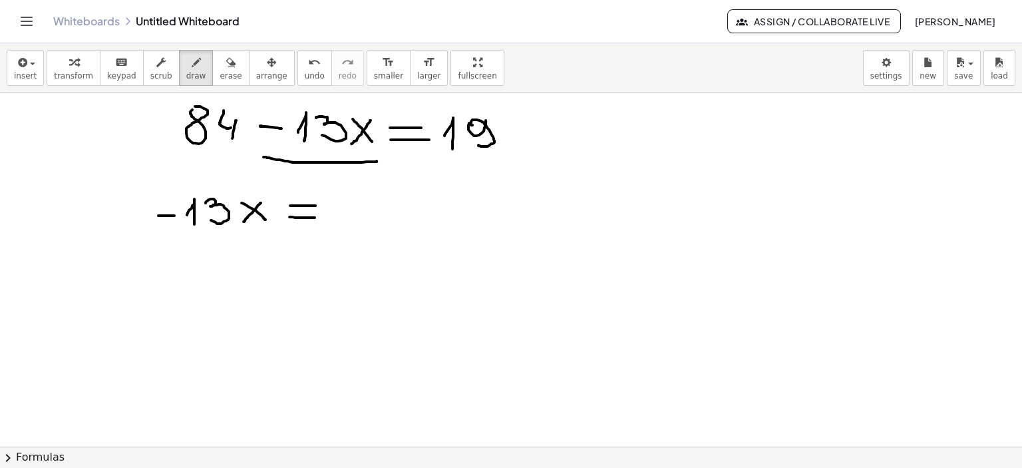
click at [315, 217] on div at bounding box center [511, 71] width 1022 height 1062
drag, startPoint x: 338, startPoint y: 210, endPoint x: 359, endPoint y: 204, distance: 21.3
click at [343, 225] on div at bounding box center [511, 71] width 1022 height 1062
drag, startPoint x: 359, startPoint y: 194, endPoint x: 377, endPoint y: 196, distance: 18.1
click at [359, 200] on div at bounding box center [511, 71] width 1022 height 1062
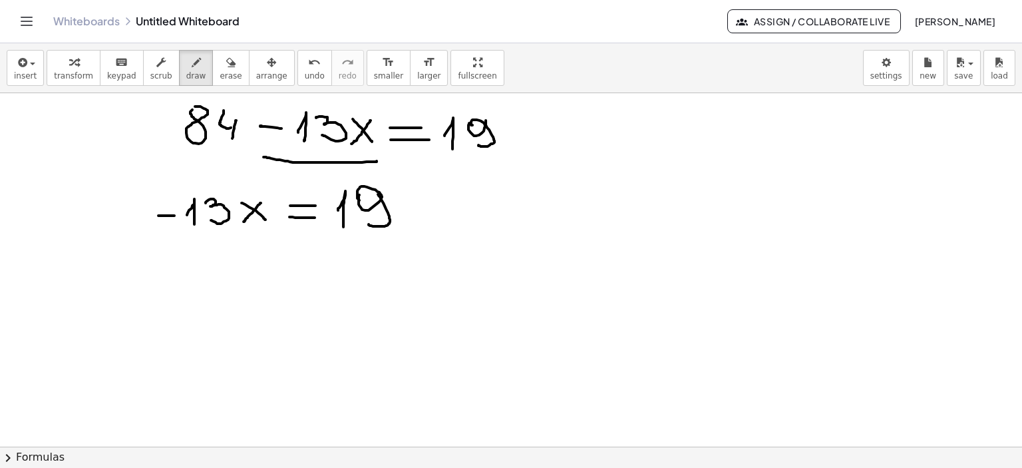
drag, startPoint x: 378, startPoint y: 194, endPoint x: 366, endPoint y: 222, distance: 30.4
click at [366, 222] on div at bounding box center [511, 71] width 1022 height 1062
drag, startPoint x: 208, startPoint y: 152, endPoint x: 518, endPoint y: 170, distance: 310.5
click at [518, 170] on div at bounding box center [511, 71] width 1022 height 1062
drag, startPoint x: 510, startPoint y: 159, endPoint x: 518, endPoint y: 178, distance: 20.9
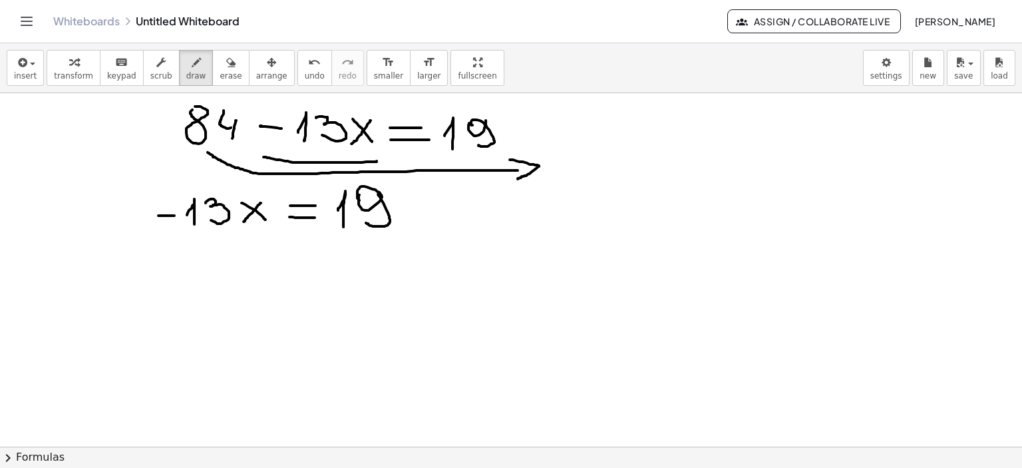
click at [518, 178] on div at bounding box center [511, 71] width 1022 height 1062
drag, startPoint x: 402, startPoint y: 210, endPoint x: 458, endPoint y: 204, distance: 55.5
click at [426, 210] on div at bounding box center [511, 71] width 1022 height 1062
drag, startPoint x: 428, startPoint y: 193, endPoint x: 445, endPoint y: 188, distance: 17.3
click at [432, 188] on div at bounding box center [511, 71] width 1022 height 1062
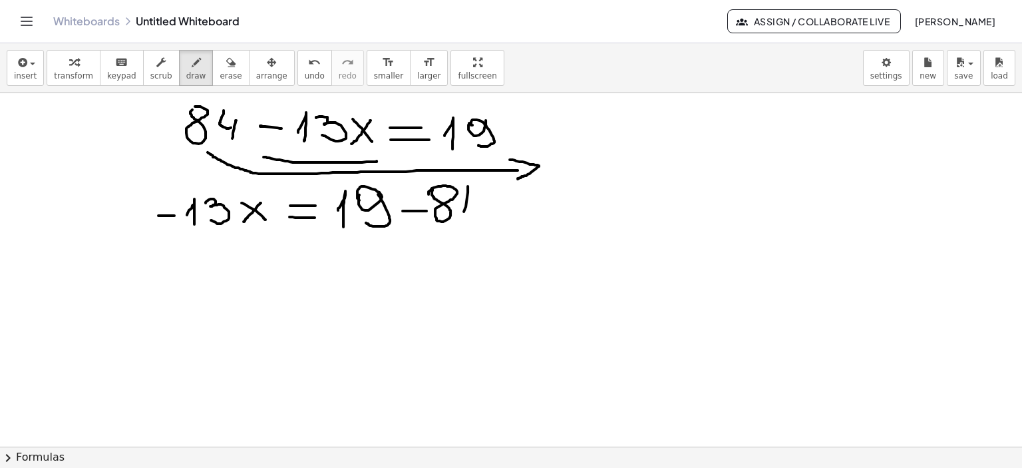
drag, startPoint x: 468, startPoint y: 186, endPoint x: 484, endPoint y: 209, distance: 28.6
click at [484, 210] on div at bounding box center [511, 71] width 1022 height 1062
drag, startPoint x: 483, startPoint y: 199, endPoint x: 489, endPoint y: 220, distance: 22.1
click at [488, 221] on div at bounding box center [511, 71] width 1022 height 1062
drag, startPoint x: 170, startPoint y: 268, endPoint x: 200, endPoint y: 267, distance: 29.3
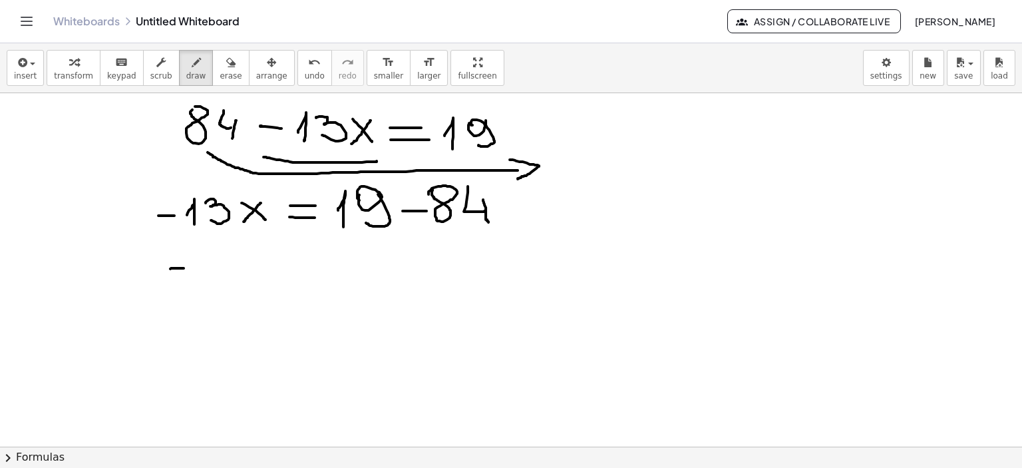
click at [184, 267] on div at bounding box center [511, 71] width 1022 height 1062
drag, startPoint x: 200, startPoint y: 267, endPoint x: 216, endPoint y: 268, distance: 16.7
click at [206, 279] on div at bounding box center [511, 71] width 1022 height 1062
drag, startPoint x: 216, startPoint y: 259, endPoint x: 226, endPoint y: 275, distance: 18.5
click at [226, 275] on div at bounding box center [511, 71] width 1022 height 1062
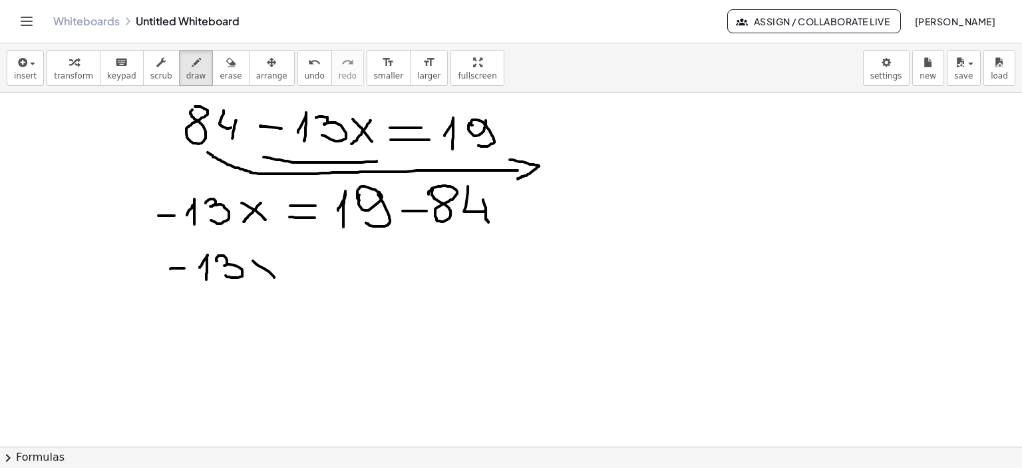
drag, startPoint x: 253, startPoint y: 260, endPoint x: 274, endPoint y: 267, distance: 22.3
click at [275, 277] on div at bounding box center [511, 71] width 1022 height 1062
drag, startPoint x: 271, startPoint y: 260, endPoint x: 267, endPoint y: 274, distance: 14.5
click at [259, 276] on div at bounding box center [511, 71] width 1022 height 1062
drag, startPoint x: 295, startPoint y: 263, endPoint x: 319, endPoint y: 263, distance: 24.0
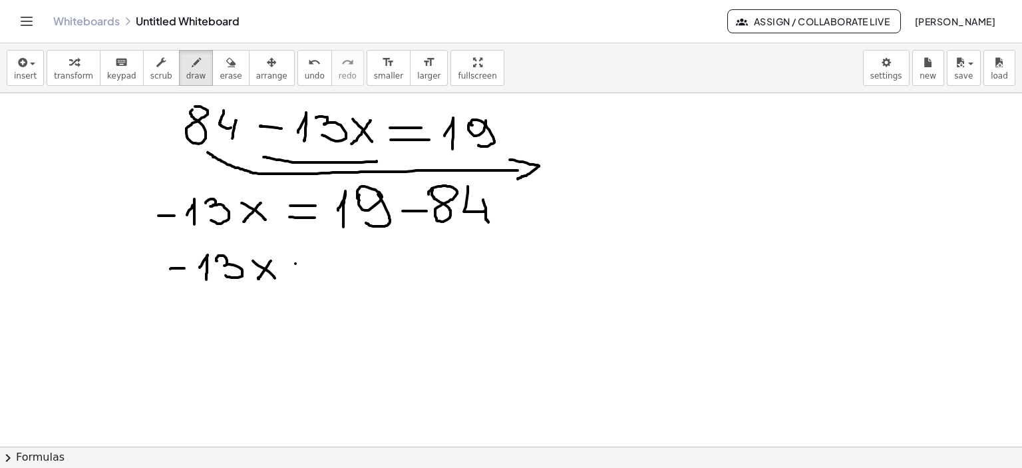
click at [320, 263] on div at bounding box center [511, 71] width 1022 height 1062
drag, startPoint x: 306, startPoint y: 271, endPoint x: 412, endPoint y: 277, distance: 105.9
click at [321, 272] on div at bounding box center [511, 71] width 1022 height 1062
drag, startPoint x: 360, startPoint y: 265, endPoint x: 379, endPoint y: 265, distance: 19.3
click at [379, 265] on div at bounding box center [511, 71] width 1022 height 1062
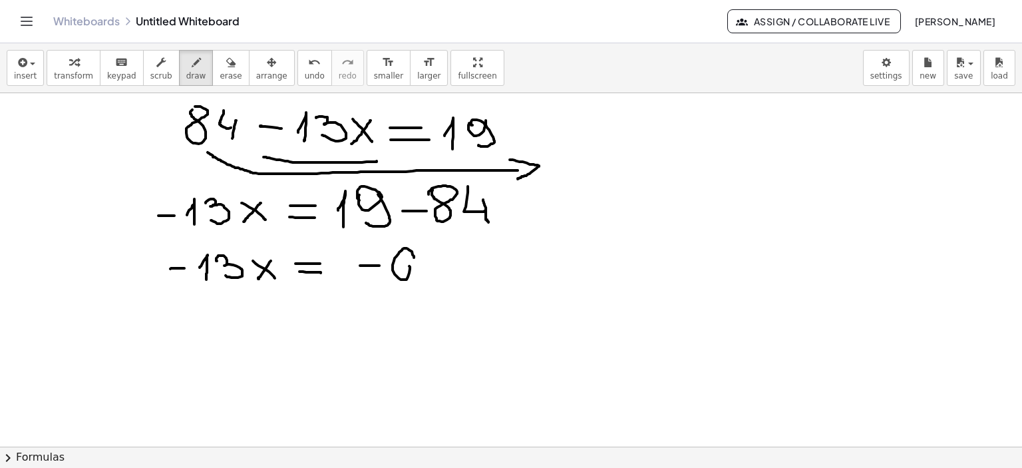
drag, startPoint x: 412, startPoint y: 254, endPoint x: 401, endPoint y: 268, distance: 18.0
click at [397, 267] on div at bounding box center [511, 71] width 1022 height 1062
drag, startPoint x: 429, startPoint y: 249, endPoint x: 420, endPoint y: 271, distance: 23.0
click at [420, 272] on div at bounding box center [511, 71] width 1022 height 1062
drag, startPoint x: 428, startPoint y: 252, endPoint x: 450, endPoint y: 249, distance: 21.5
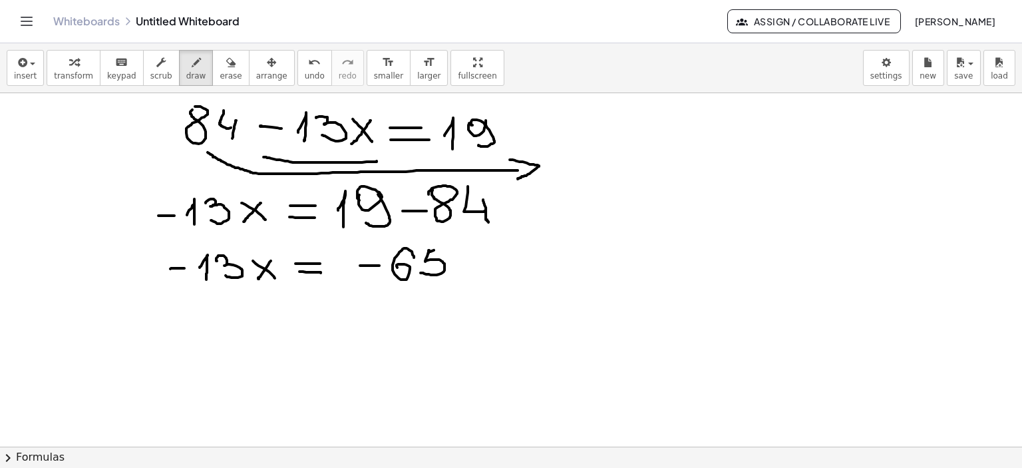
click at [450, 249] on div at bounding box center [511, 71] width 1022 height 1062
drag, startPoint x: 232, startPoint y: 319, endPoint x: 247, endPoint y: 339, distance: 26.1
click at [247, 340] on div at bounding box center [511, 71] width 1022 height 1062
drag, startPoint x: 241, startPoint y: 324, endPoint x: 232, endPoint y: 337, distance: 16.1
click at [232, 337] on div at bounding box center [511, 71] width 1022 height 1062
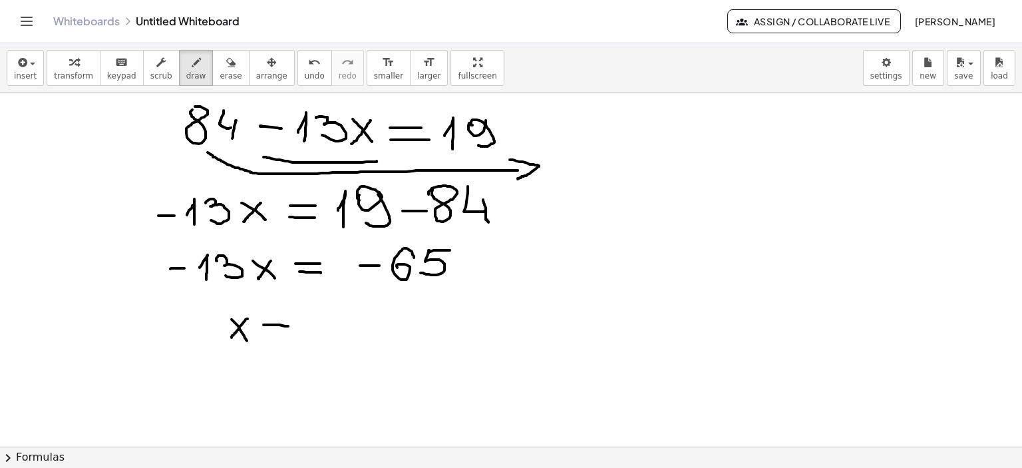
drag, startPoint x: 263, startPoint y: 324, endPoint x: 289, endPoint y: 327, distance: 26.1
click at [289, 326] on div at bounding box center [511, 71] width 1022 height 1062
drag, startPoint x: 267, startPoint y: 333, endPoint x: 295, endPoint y: 335, distance: 28.6
click at [289, 335] on div at bounding box center [511, 71] width 1022 height 1062
drag, startPoint x: 308, startPoint y: 328, endPoint x: 321, endPoint y: 330, distance: 13.5
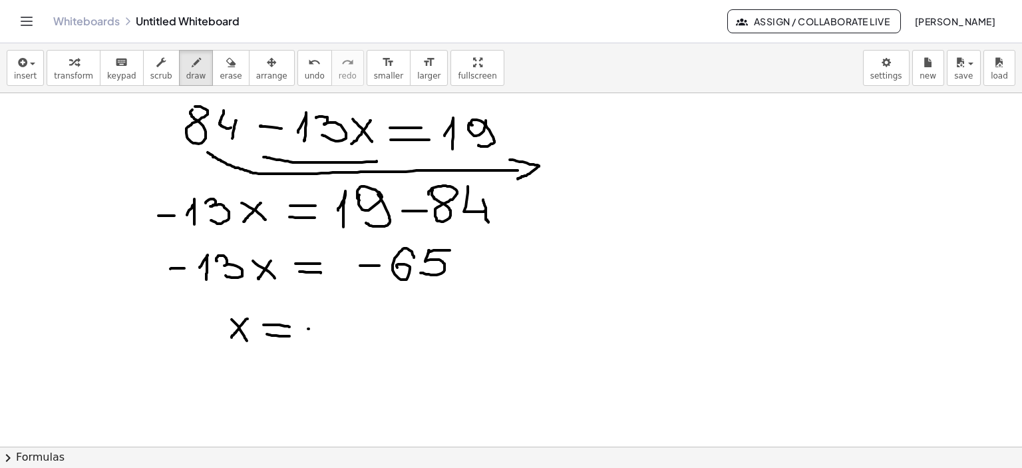
click at [321, 330] on div at bounding box center [511, 71] width 1022 height 1062
drag, startPoint x: 351, startPoint y: 311, endPoint x: 351, endPoint y: 325, distance: 14.0
click at [341, 322] on div at bounding box center [511, 71] width 1022 height 1062
drag, startPoint x: 370, startPoint y: 313, endPoint x: 366, endPoint y: 329, distance: 17.1
click at [365, 330] on div at bounding box center [511, 71] width 1022 height 1062
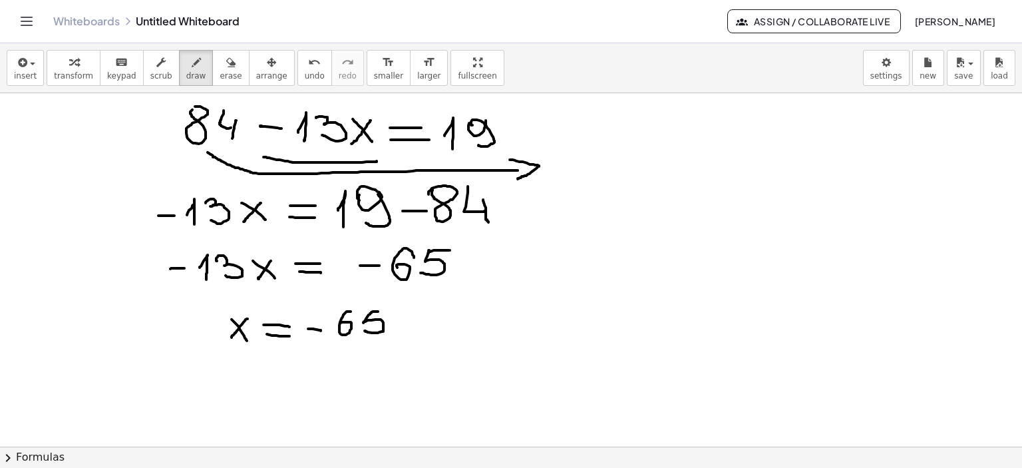
drag, startPoint x: 378, startPoint y: 311, endPoint x: 402, endPoint y: 317, distance: 24.7
click at [393, 311] on div at bounding box center [511, 71] width 1022 height 1062
click at [413, 317] on div at bounding box center [511, 71] width 1022 height 1062
click at [411, 326] on div at bounding box center [511, 71] width 1022 height 1062
drag, startPoint x: 436, startPoint y: 305, endPoint x: 431, endPoint y: 337, distance: 32.9
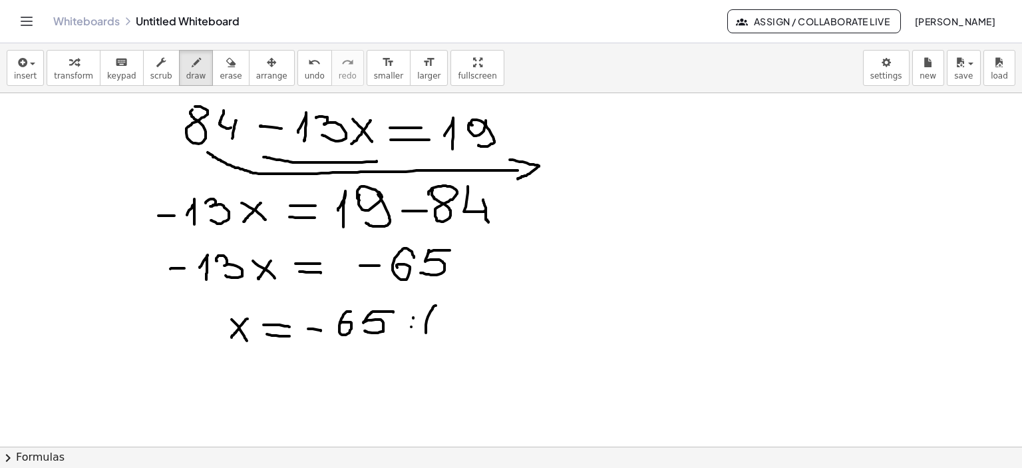
click at [431, 337] on div at bounding box center [511, 71] width 1022 height 1062
drag, startPoint x: 436, startPoint y: 322, endPoint x: 460, endPoint y: 322, distance: 23.3
click at [460, 322] on div at bounding box center [511, 71] width 1022 height 1062
drag
click at [470, 331] on div at bounding box center [511, 71] width 1022 height 1062
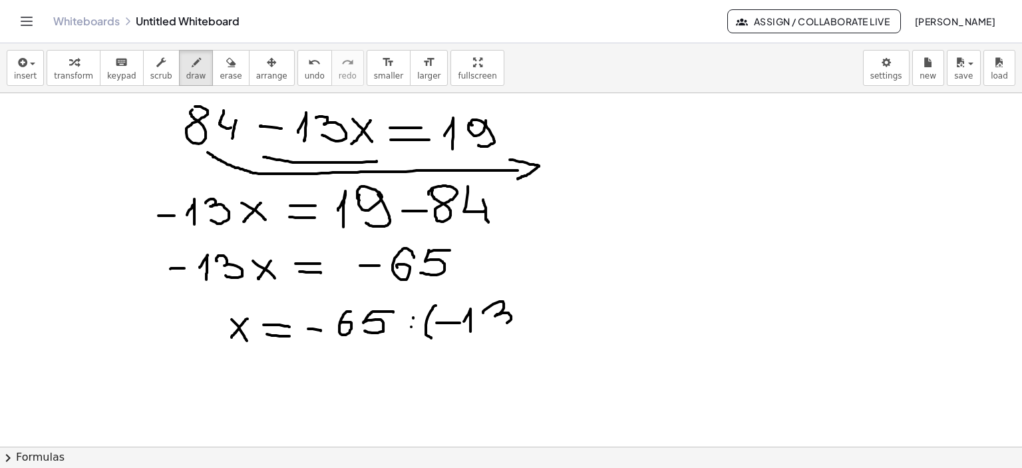
click at [491, 323] on div at bounding box center [511, 71] width 1022 height 1062
click at [526, 331] on div at bounding box center [511, 71] width 1022 height 1062
click at [242, 395] on div at bounding box center [511, 71] width 1022 height 1062
click at [210, 397] on div at bounding box center [511, 71] width 1022 height 1062
click at [289, 375] on div at bounding box center [511, 71] width 1022 height 1062
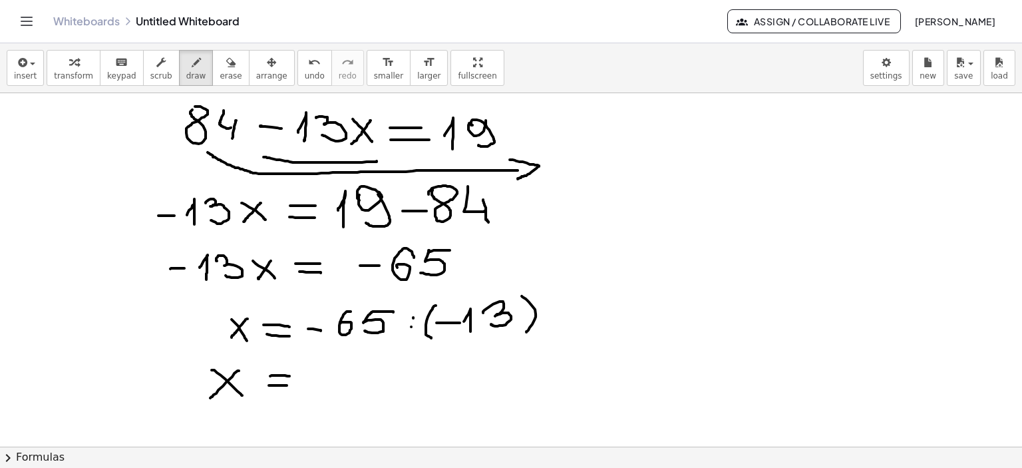
click at [287, 385] on div at bounding box center [511, 71] width 1022 height 1062
click at [314, 382] on div at bounding box center [511, 71] width 1022 height 1062
click at [341, 363] on div at bounding box center [511, 71] width 1022 height 1062
click at [808, 156] on div at bounding box center [511, 71] width 1022 height 1062
